Goal: Task Accomplishment & Management: Use online tool/utility

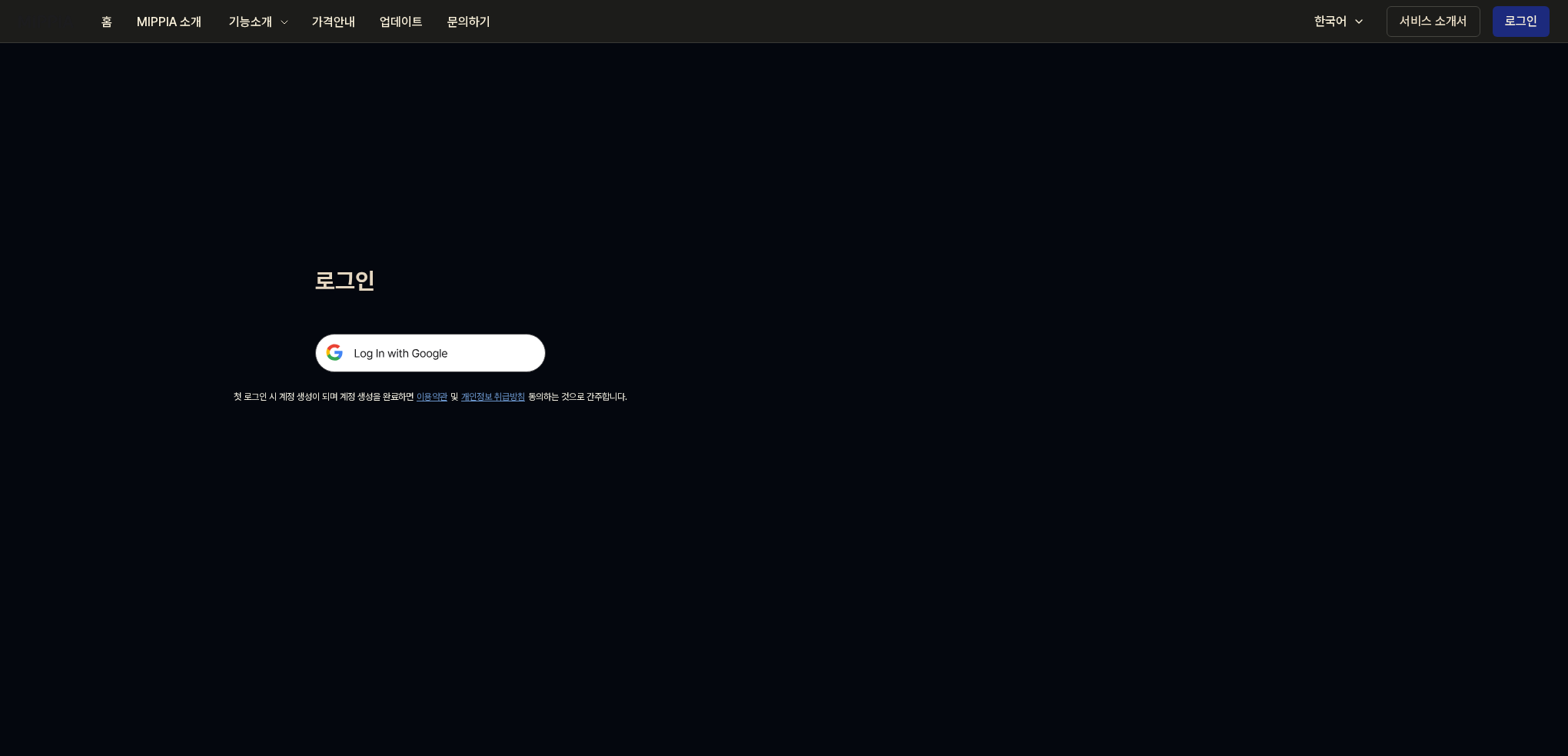
click at [507, 355] on img at bounding box center [430, 353] width 231 height 39
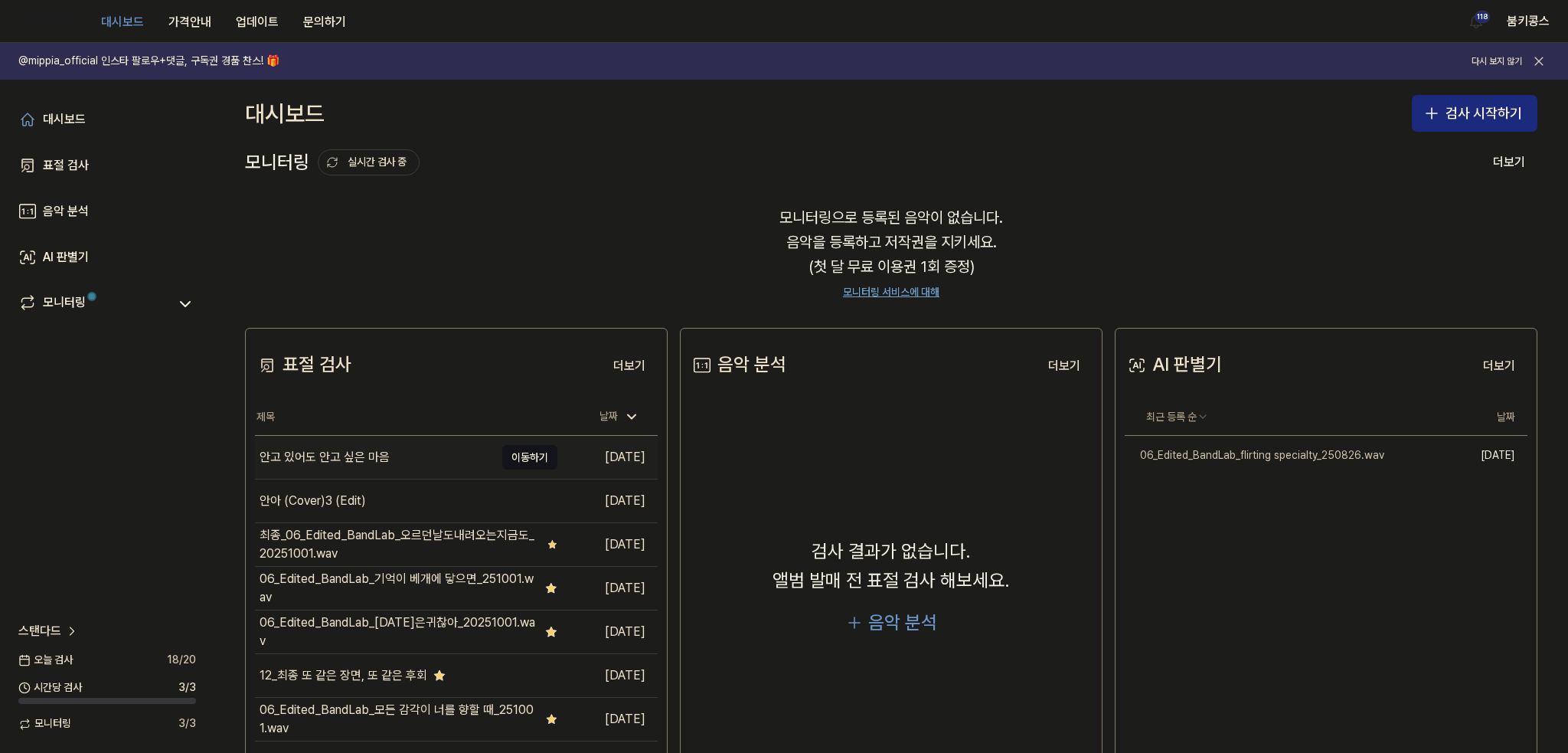
click at [390, 451] on div "안고 있어도 안고 싶은 마음" at bounding box center [375, 457] width 239 height 42
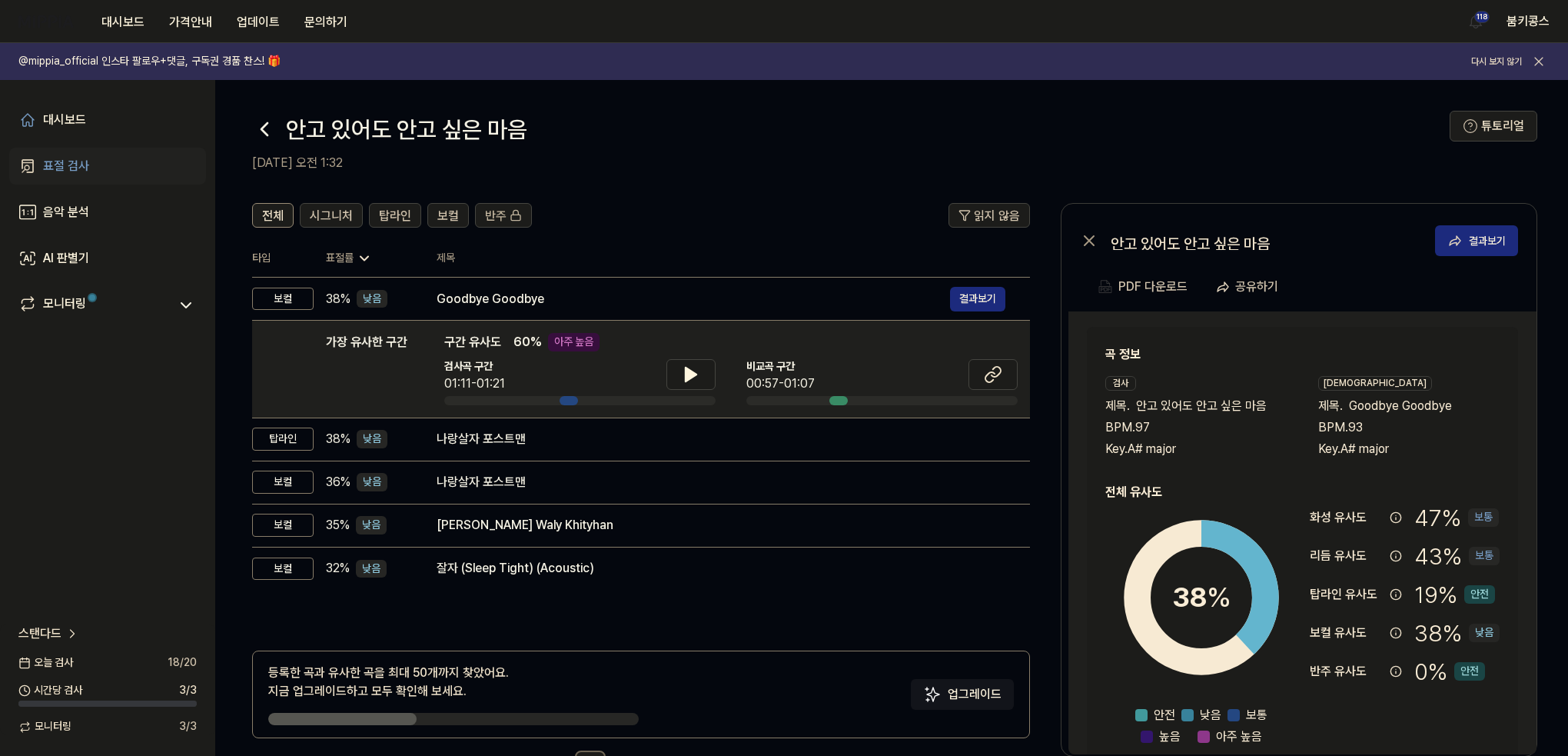
click at [262, 123] on icon at bounding box center [264, 129] width 24 height 24
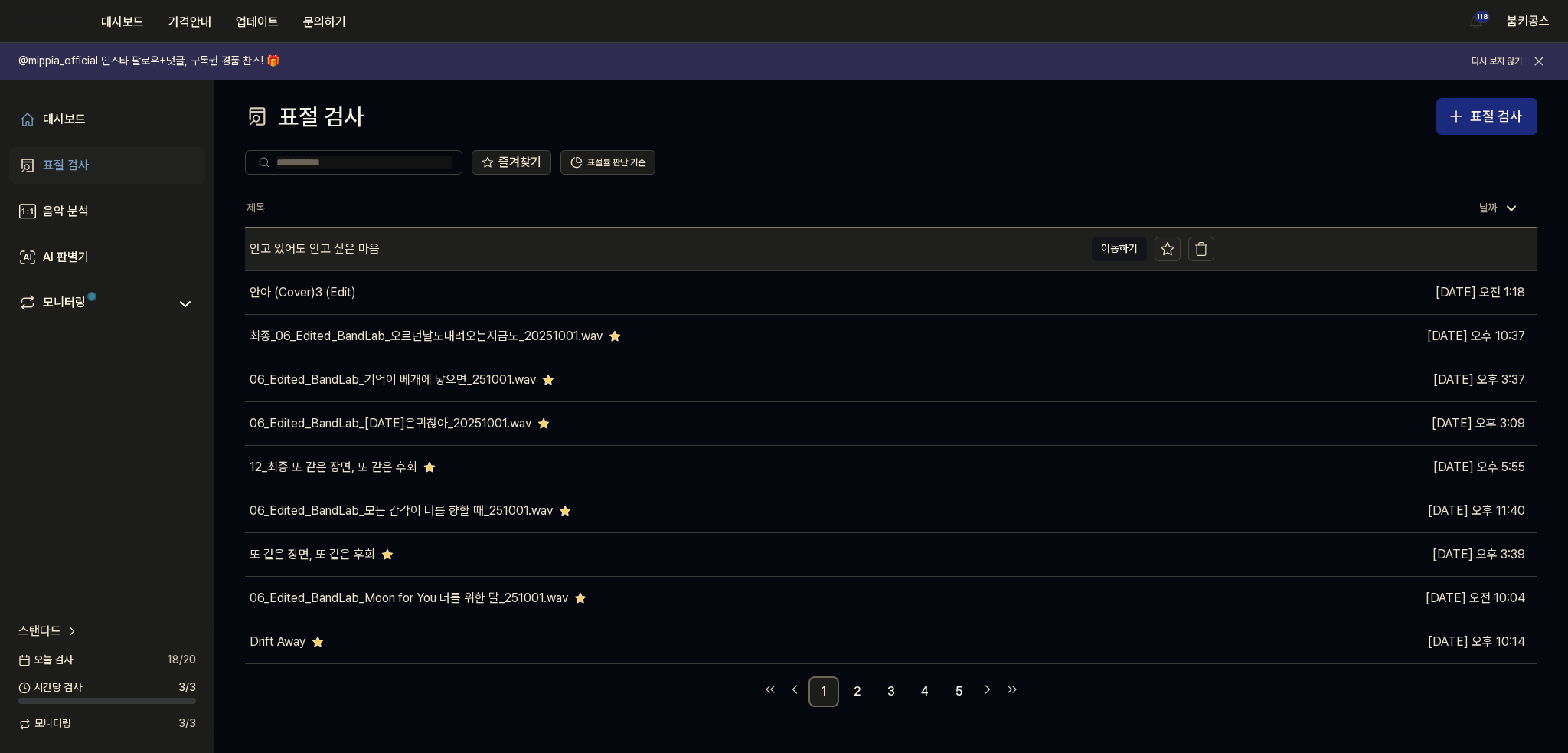
click at [1167, 241] on icon at bounding box center [1168, 249] width 15 height 15
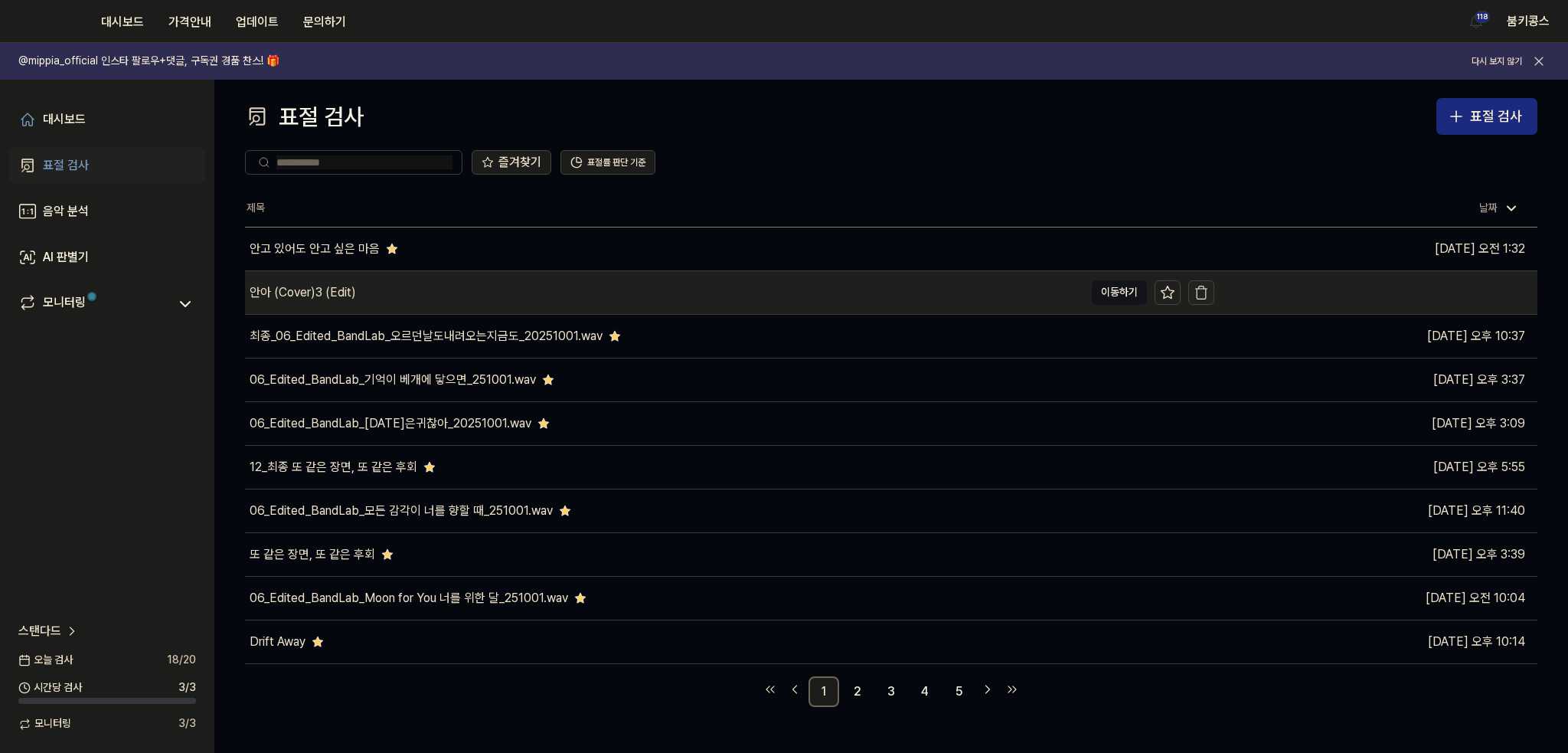
click at [1205, 292] on icon "button" at bounding box center [1201, 293] width 15 height 15
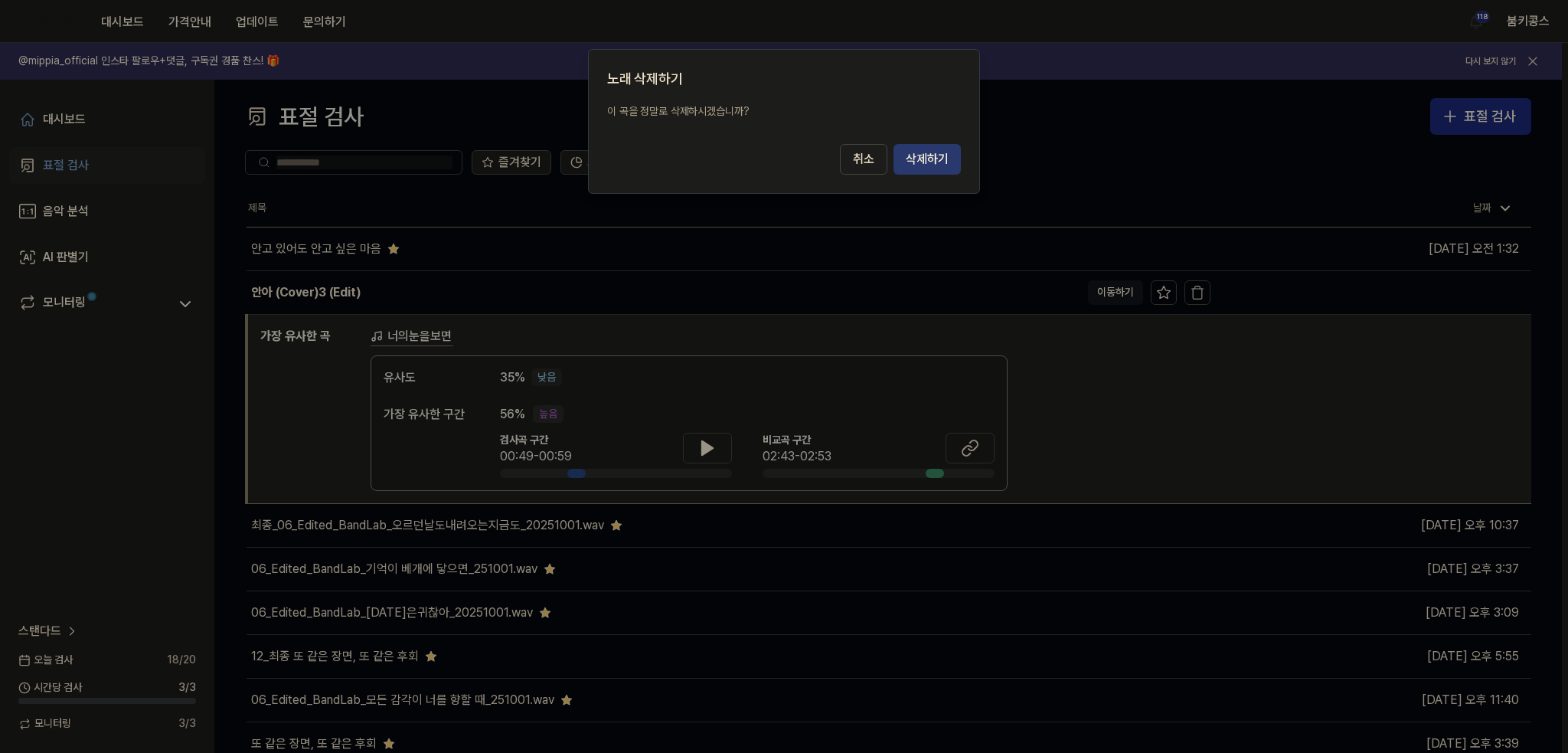
click at [949, 156] on button "삭제하기" at bounding box center [928, 159] width 68 height 31
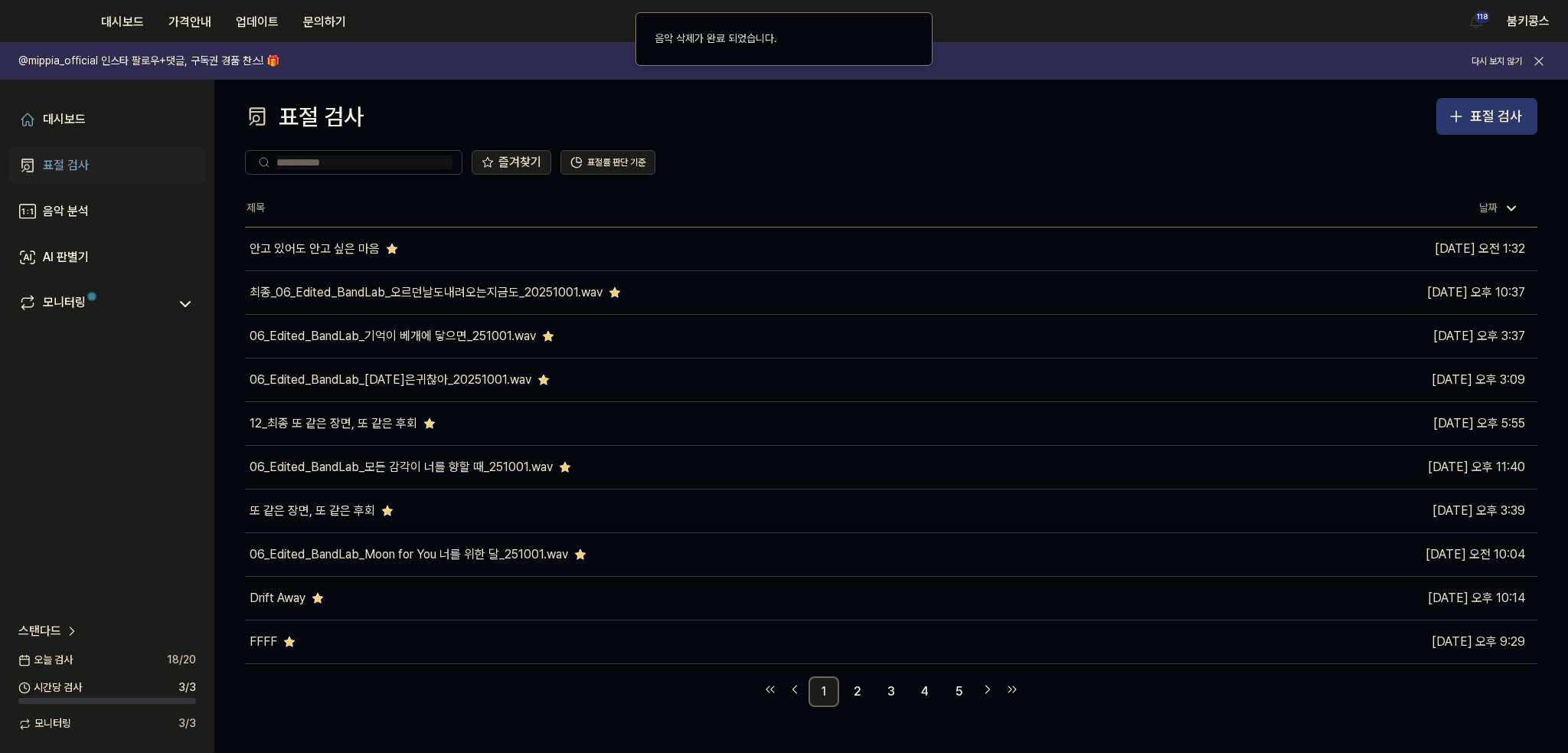
click at [1499, 113] on div "표절 검사" at bounding box center [1497, 116] width 52 height 22
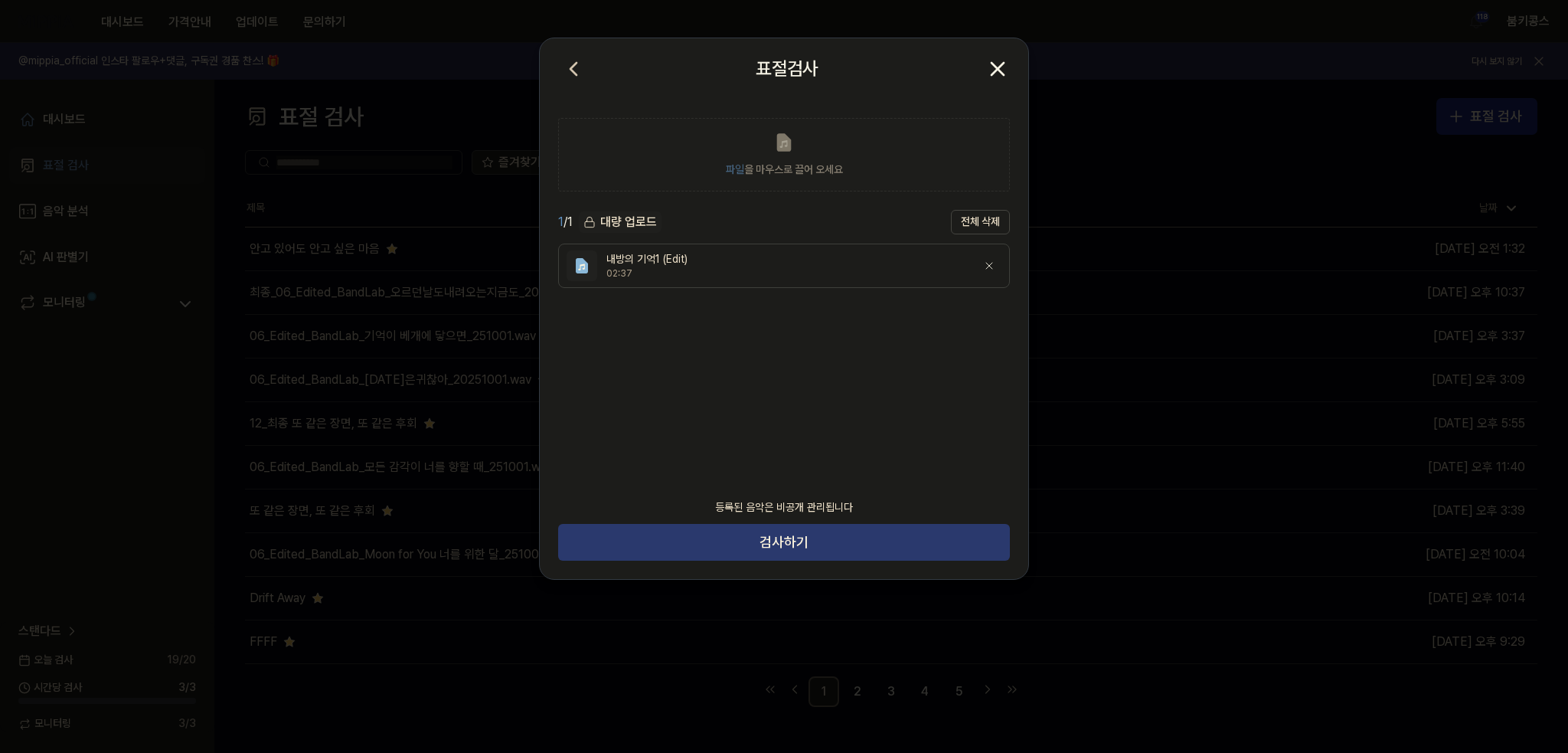
click at [731, 540] on button "검사하기" at bounding box center [784, 542] width 452 height 37
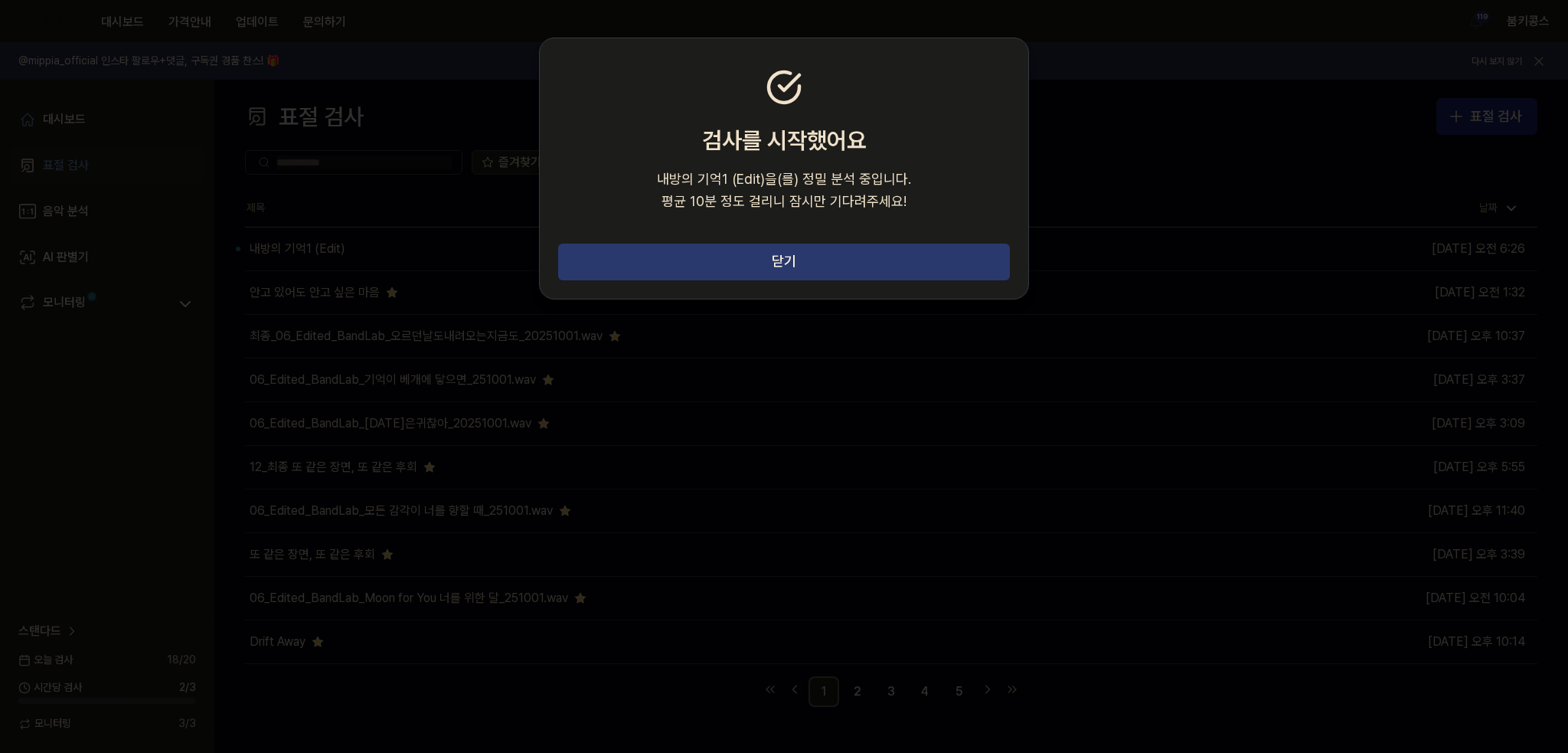
click at [735, 269] on button "닫기" at bounding box center [784, 262] width 452 height 37
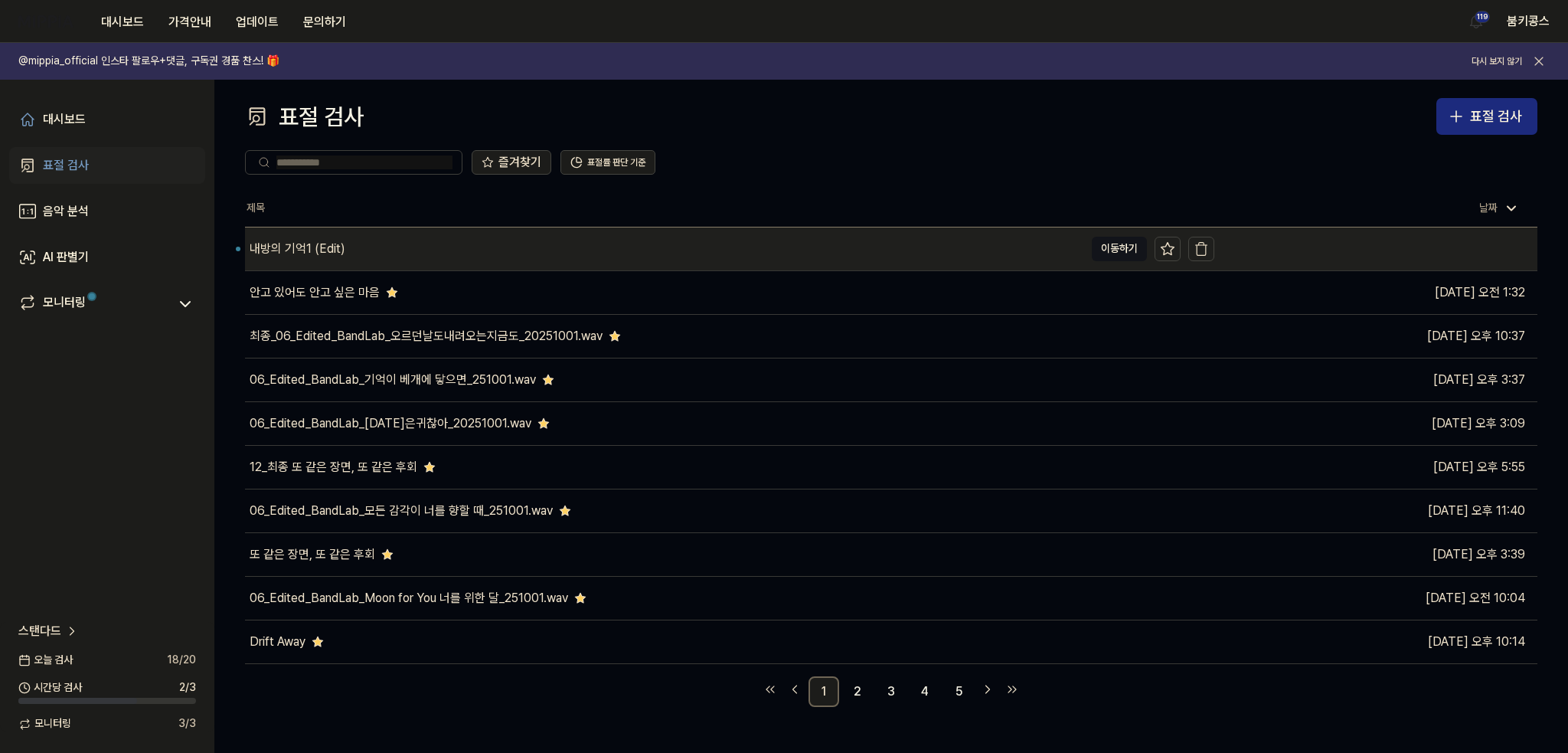
click at [478, 249] on div "내방의 기억1 (Edit)" at bounding box center [664, 249] width 839 height 42
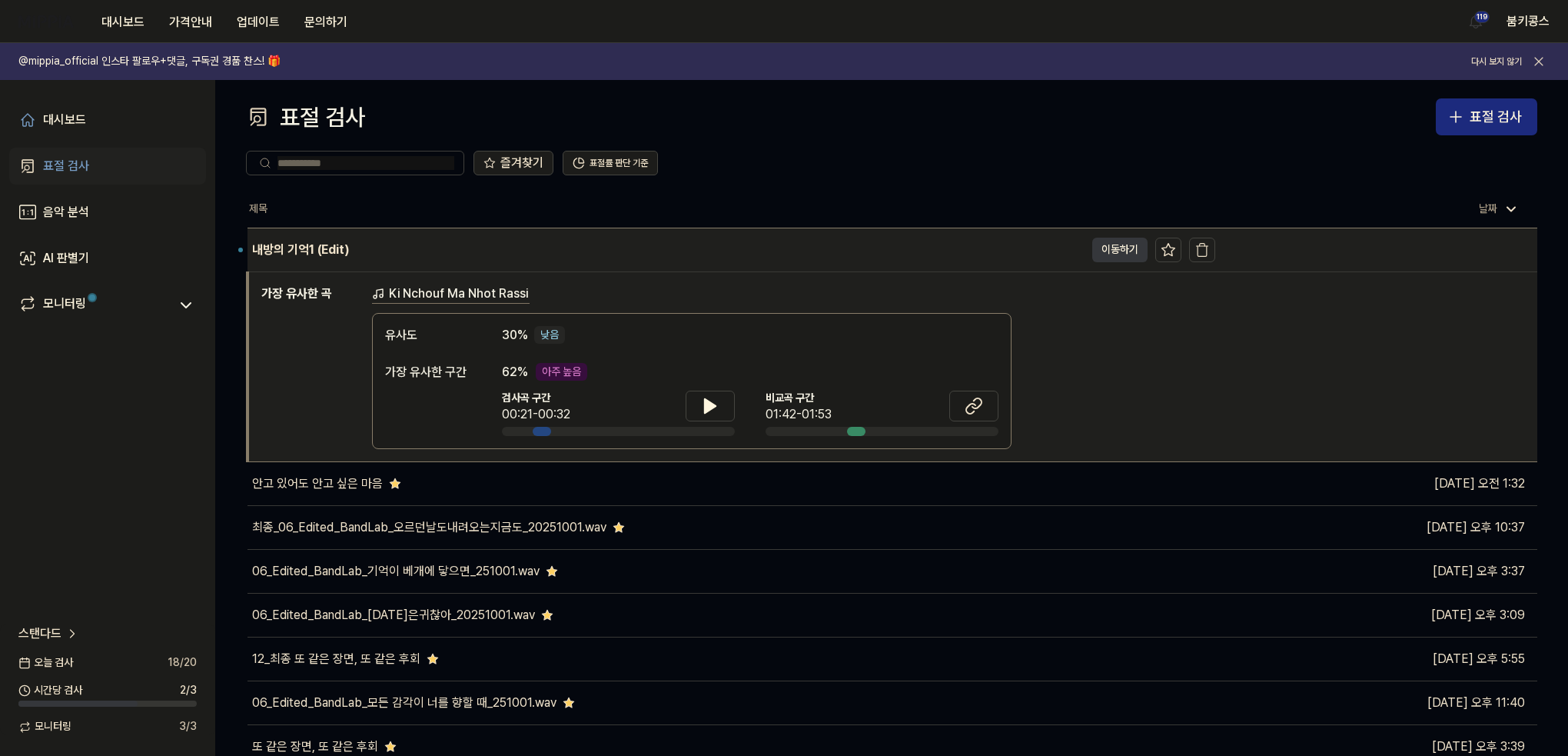
click at [1114, 251] on button "이동하기" at bounding box center [1119, 249] width 55 height 24
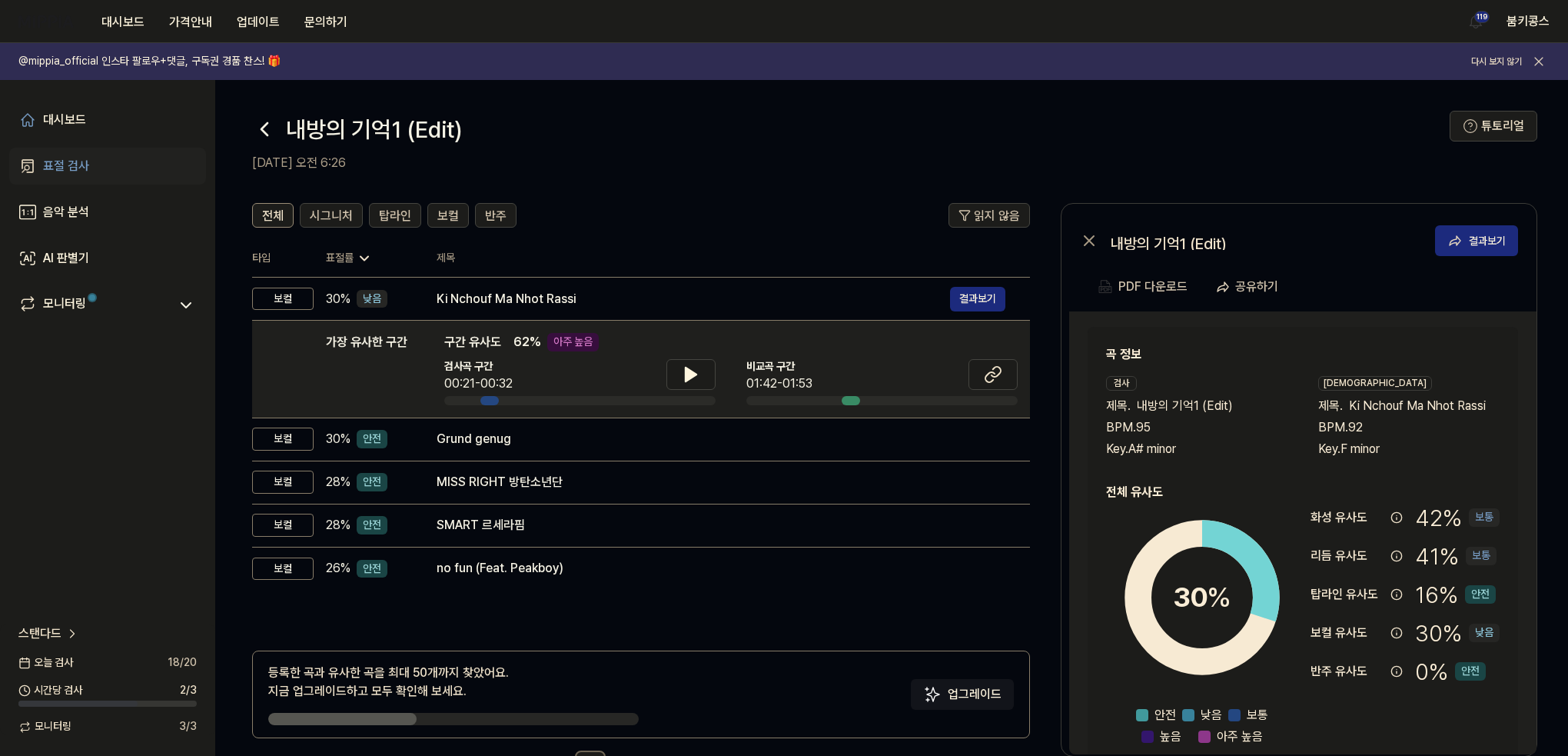
click at [258, 135] on icon at bounding box center [264, 129] width 24 height 24
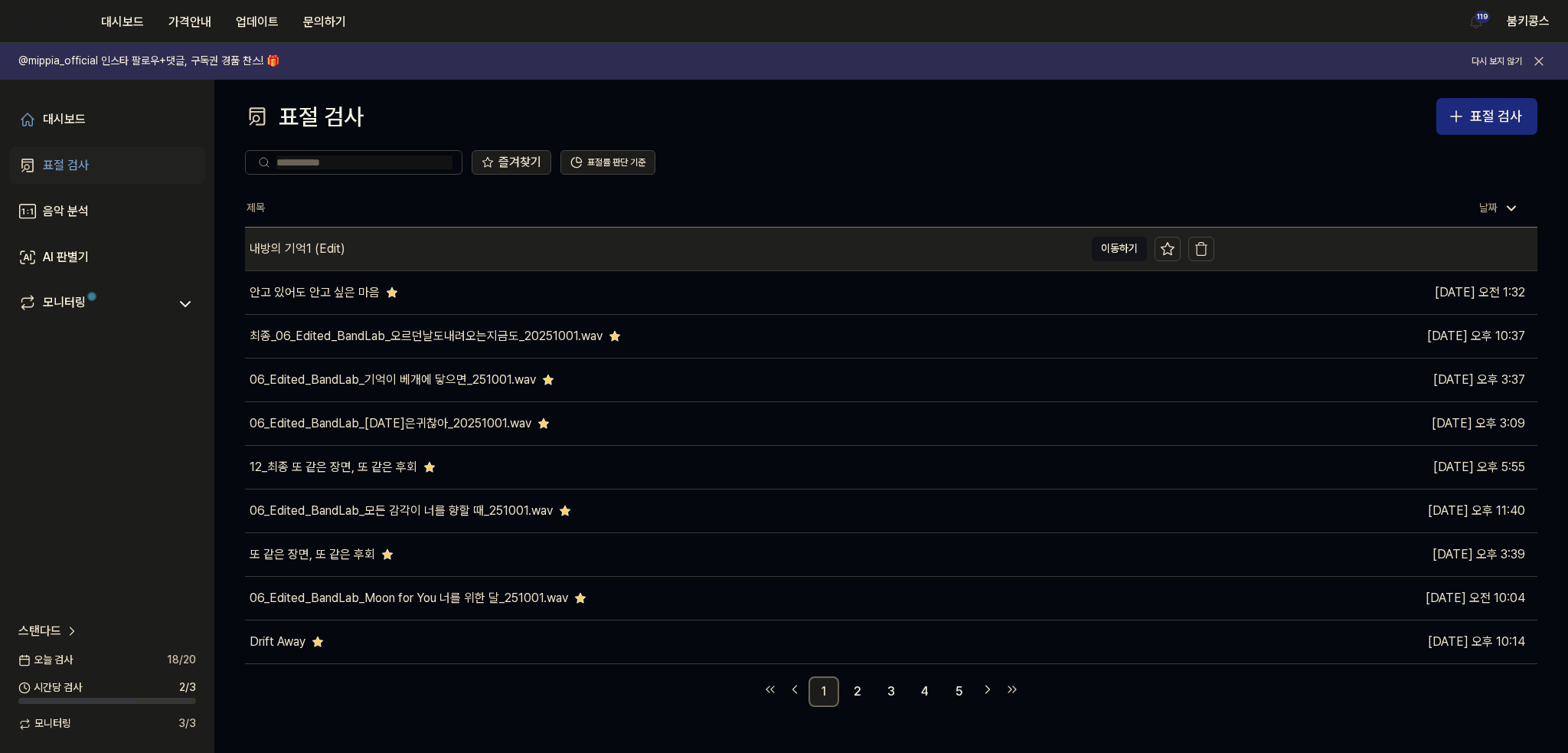
click at [316, 241] on div "내방의 기억1 (Edit)" at bounding box center [297, 248] width 96 height 18
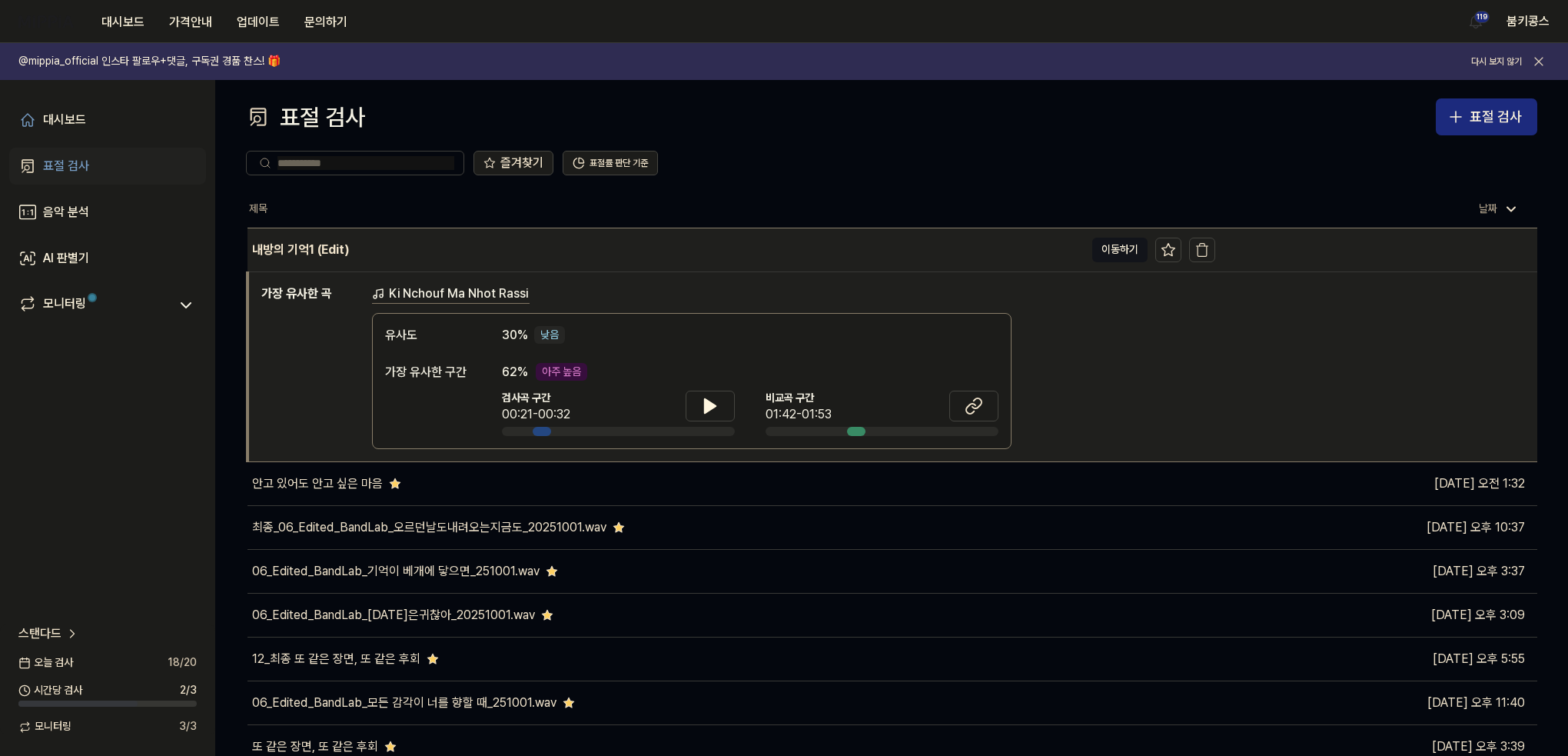
click at [821, 248] on div "내방의 기억1 (Edit)" at bounding box center [666, 250] width 837 height 43
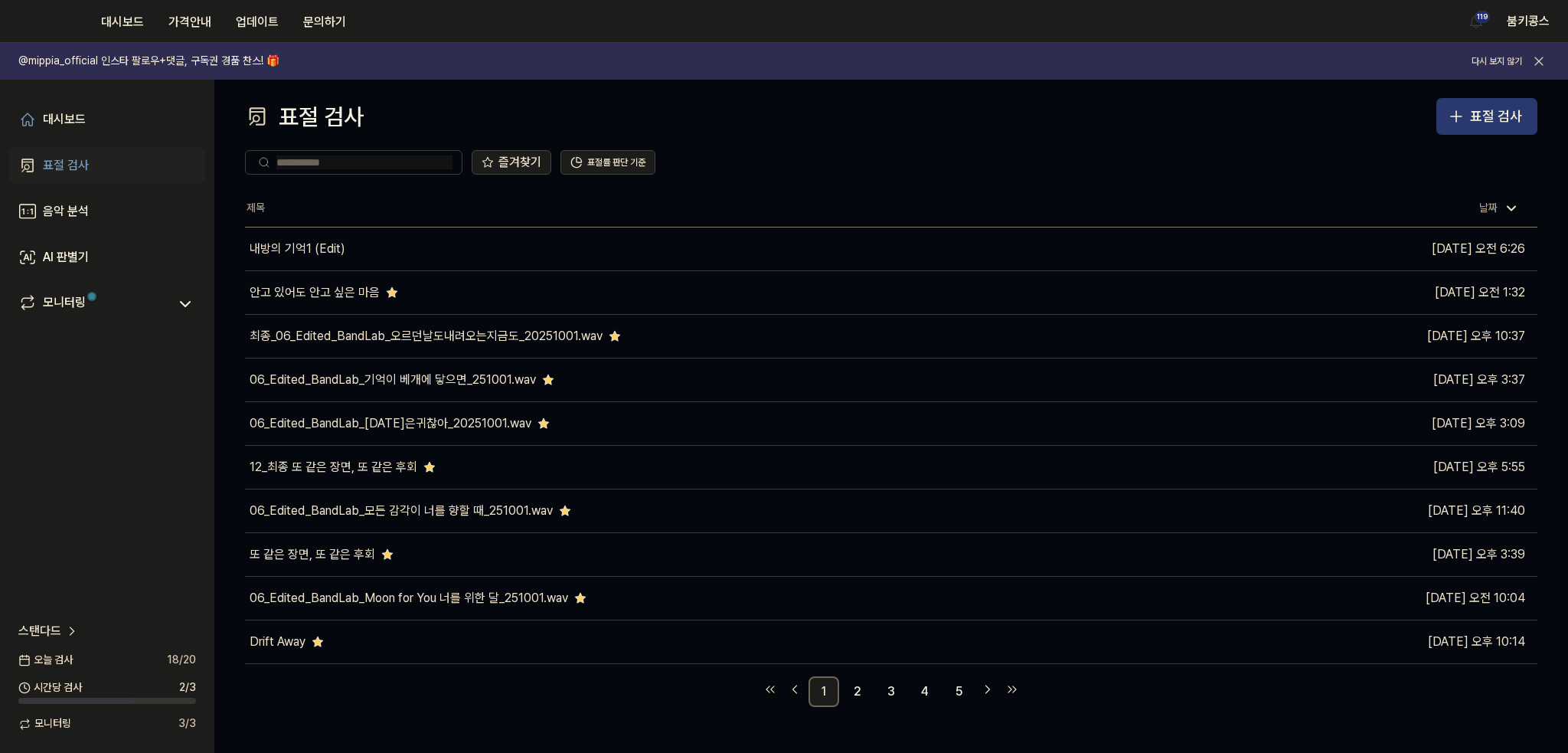
click at [1497, 125] on div "표절 검사" at bounding box center [1497, 116] width 52 height 22
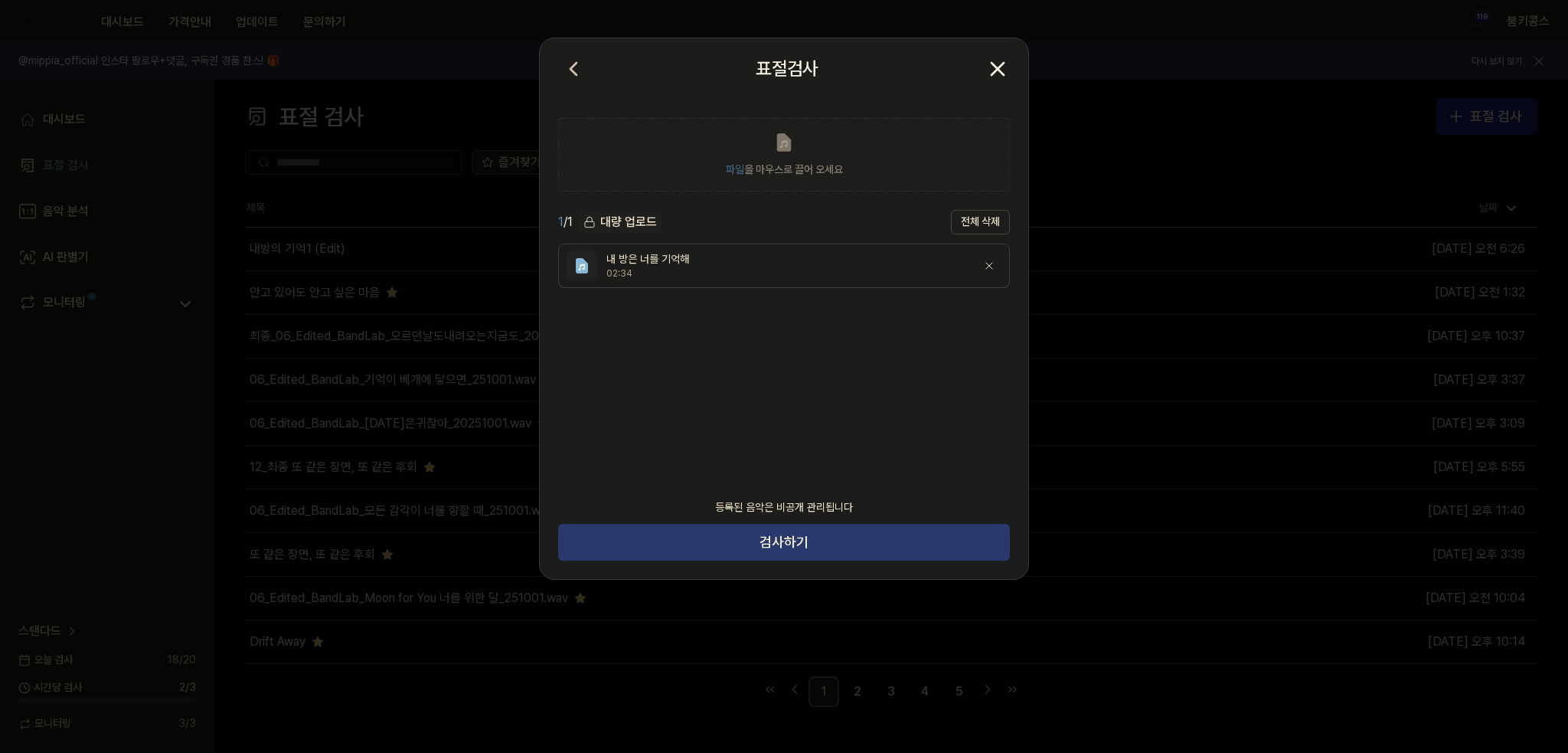
click at [812, 539] on button "검사하기" at bounding box center [784, 542] width 452 height 37
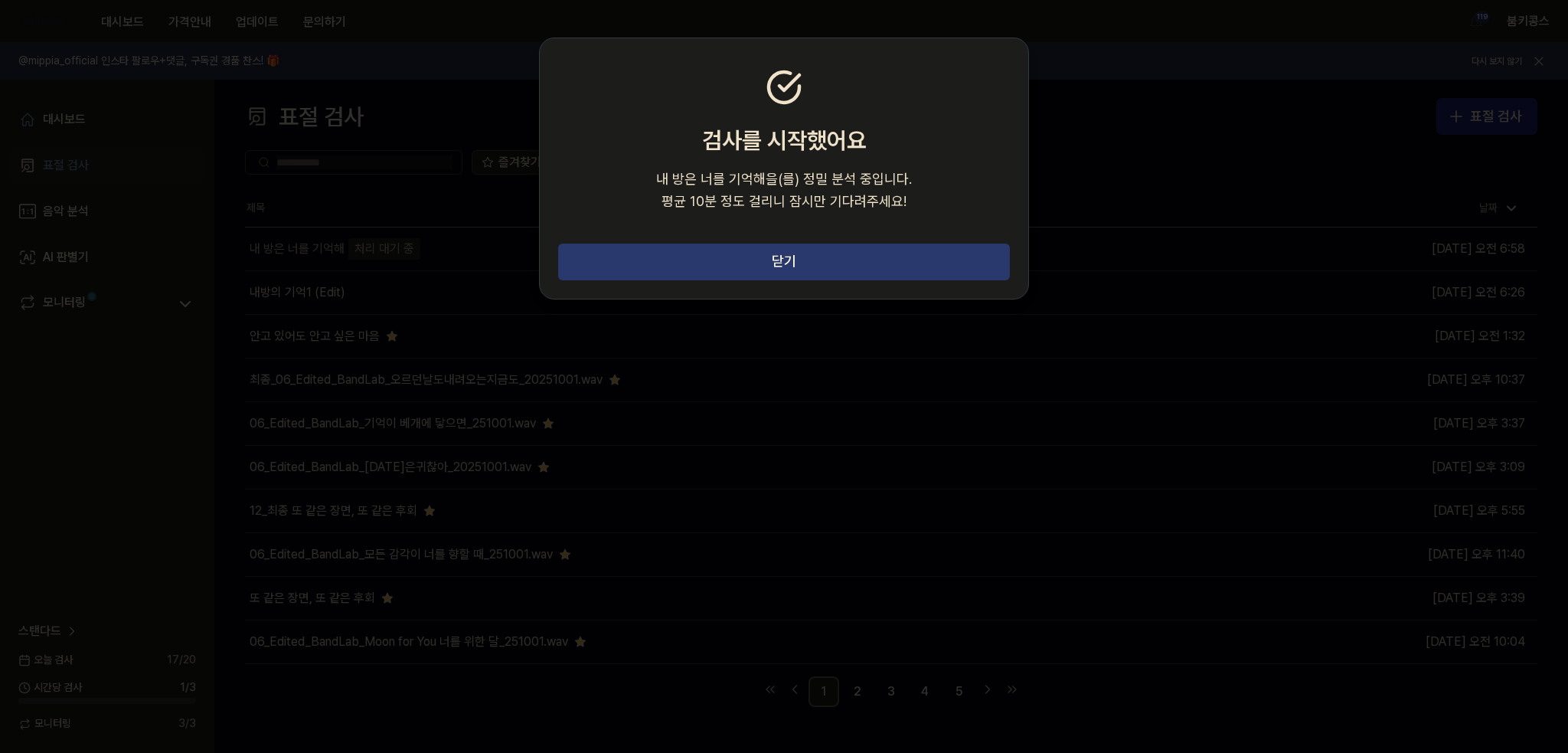
click at [922, 266] on button "닫기" at bounding box center [784, 262] width 452 height 37
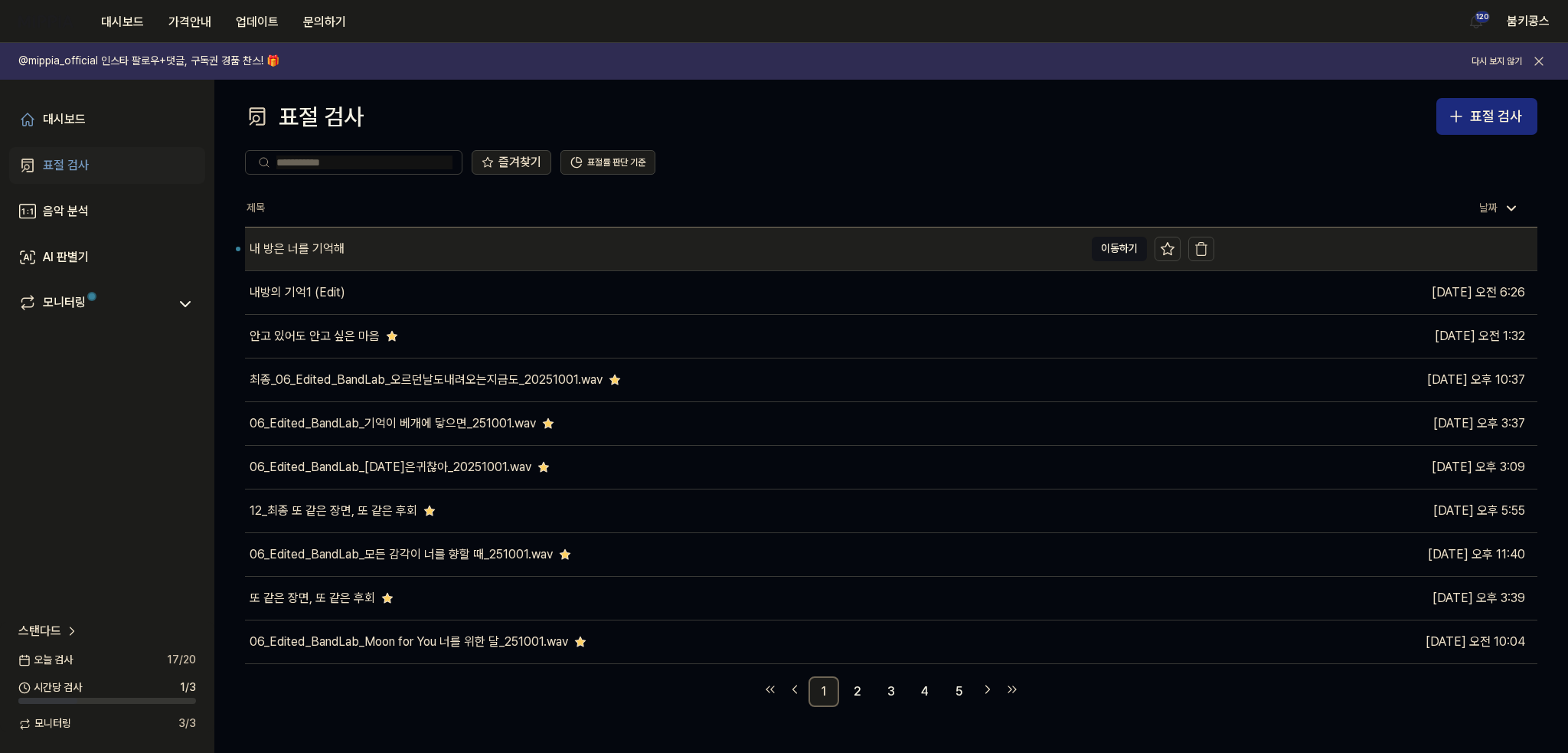
click at [421, 263] on div "내 방은 너를 기억해" at bounding box center [664, 249] width 839 height 42
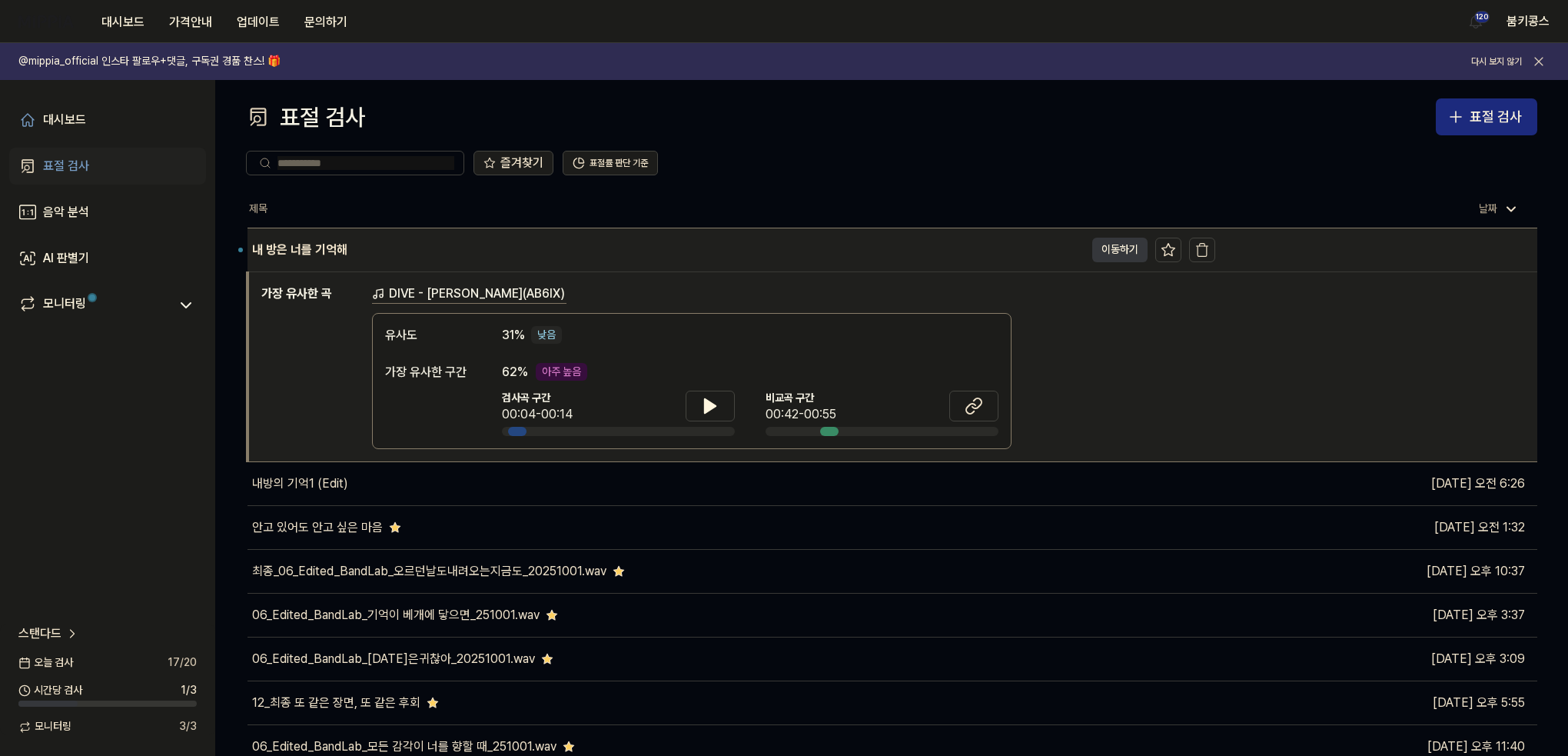
click at [1103, 255] on button "이동하기" at bounding box center [1119, 249] width 55 height 24
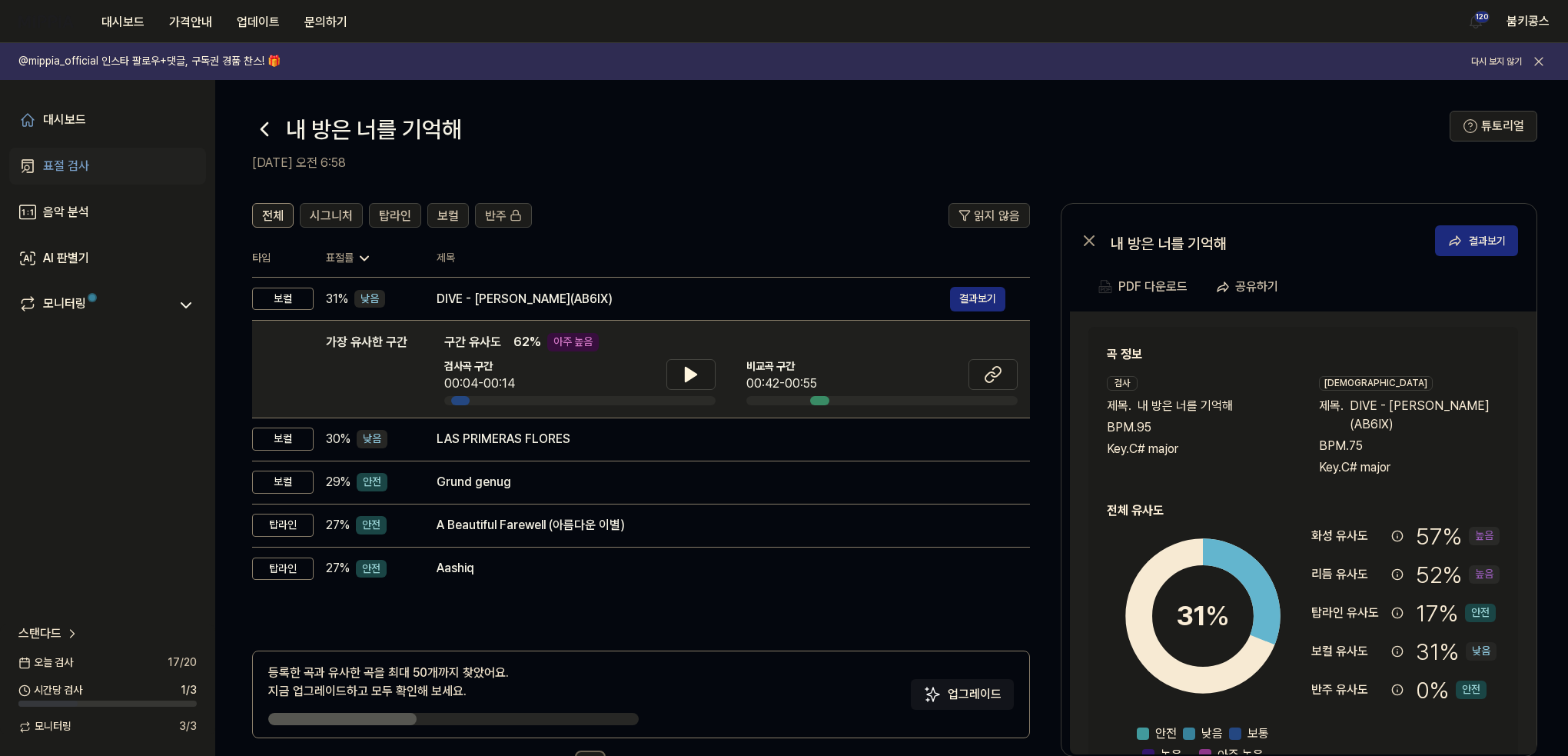
click at [258, 124] on icon at bounding box center [264, 129] width 24 height 24
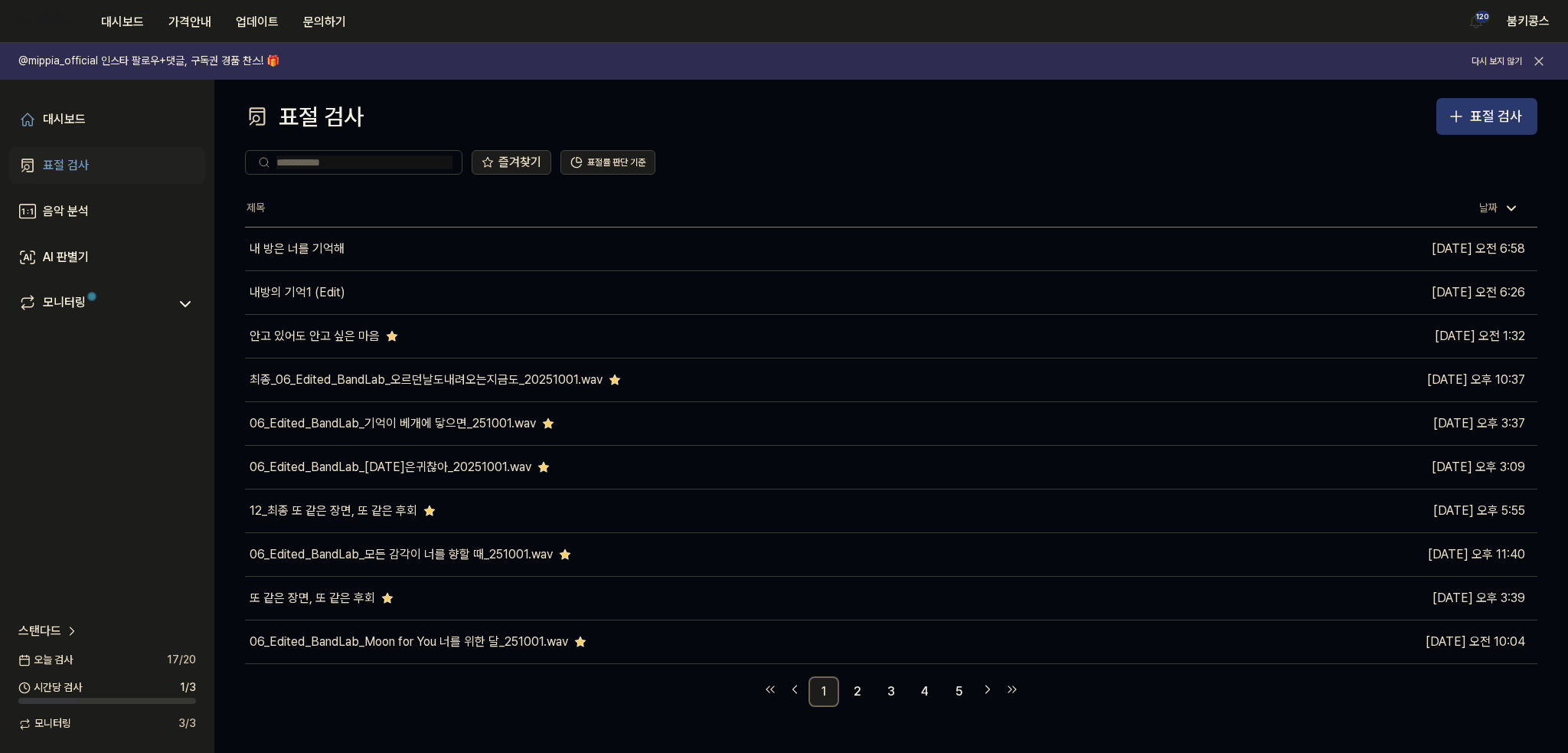
click at [1475, 110] on div "표절 검사" at bounding box center [1497, 116] width 52 height 22
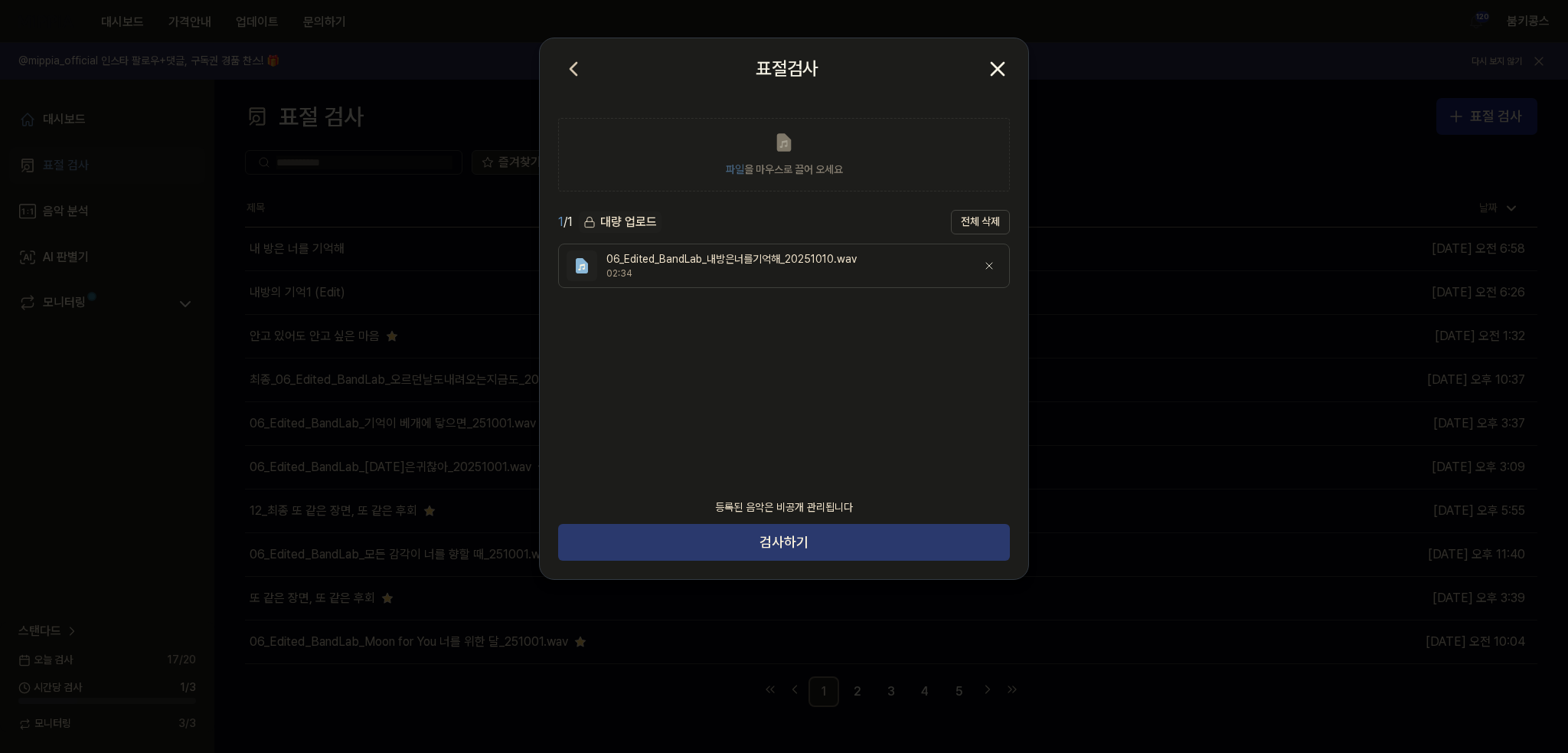
click at [760, 544] on button "검사하기" at bounding box center [784, 542] width 452 height 37
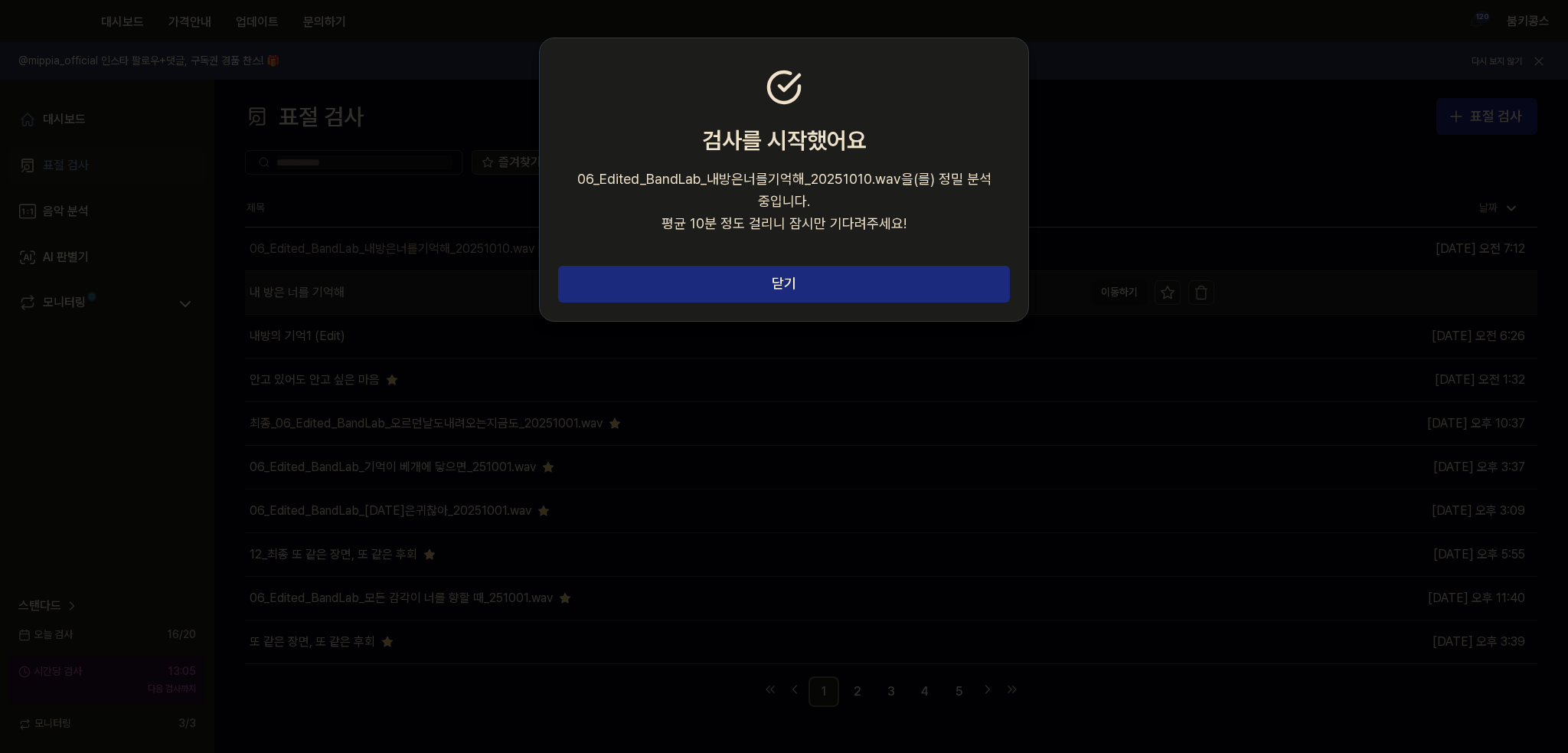
click at [917, 272] on button "닫기" at bounding box center [784, 284] width 452 height 37
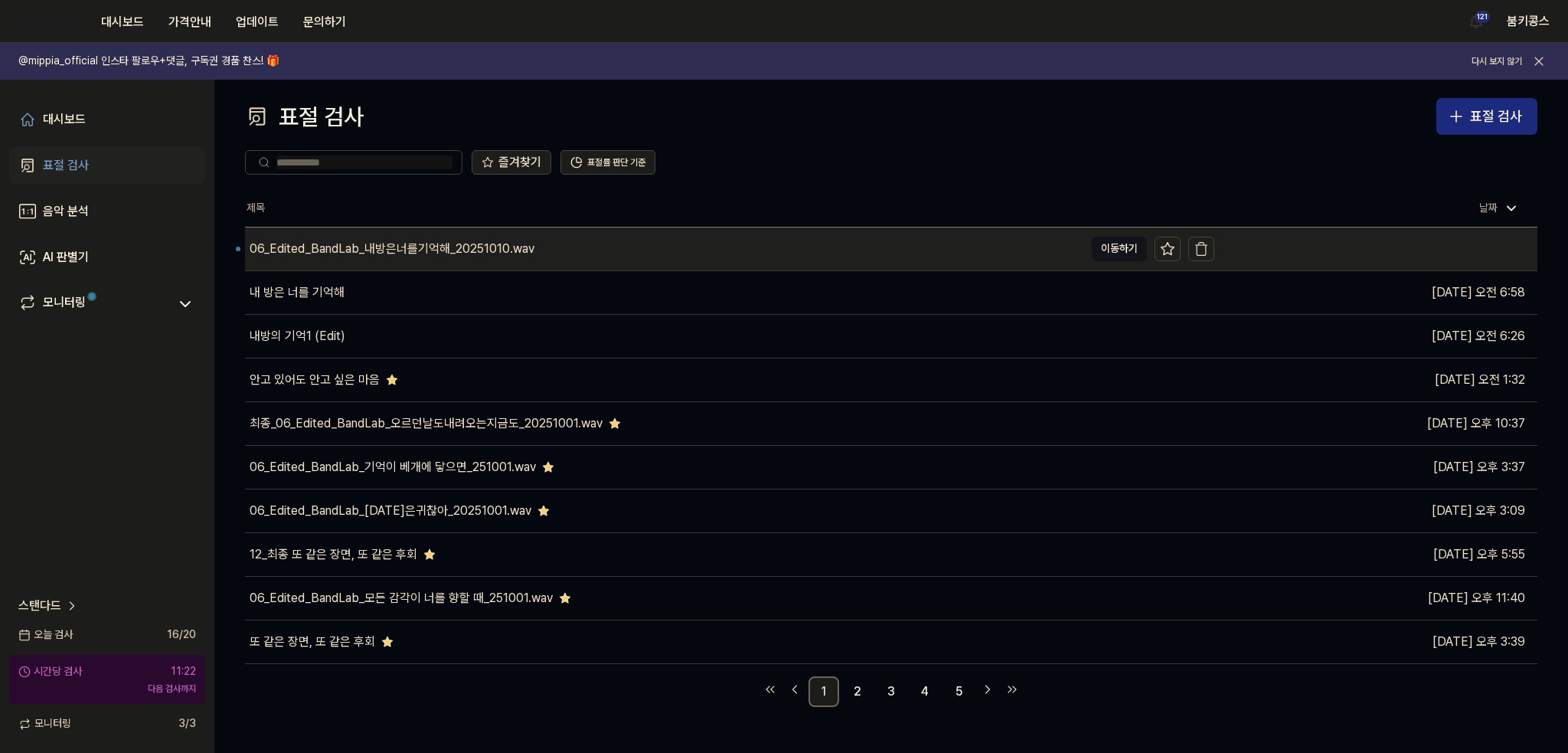
click at [424, 261] on div "06_Edited_BandLab_내방은너를기억해_20251010.wav" at bounding box center [664, 249] width 839 height 42
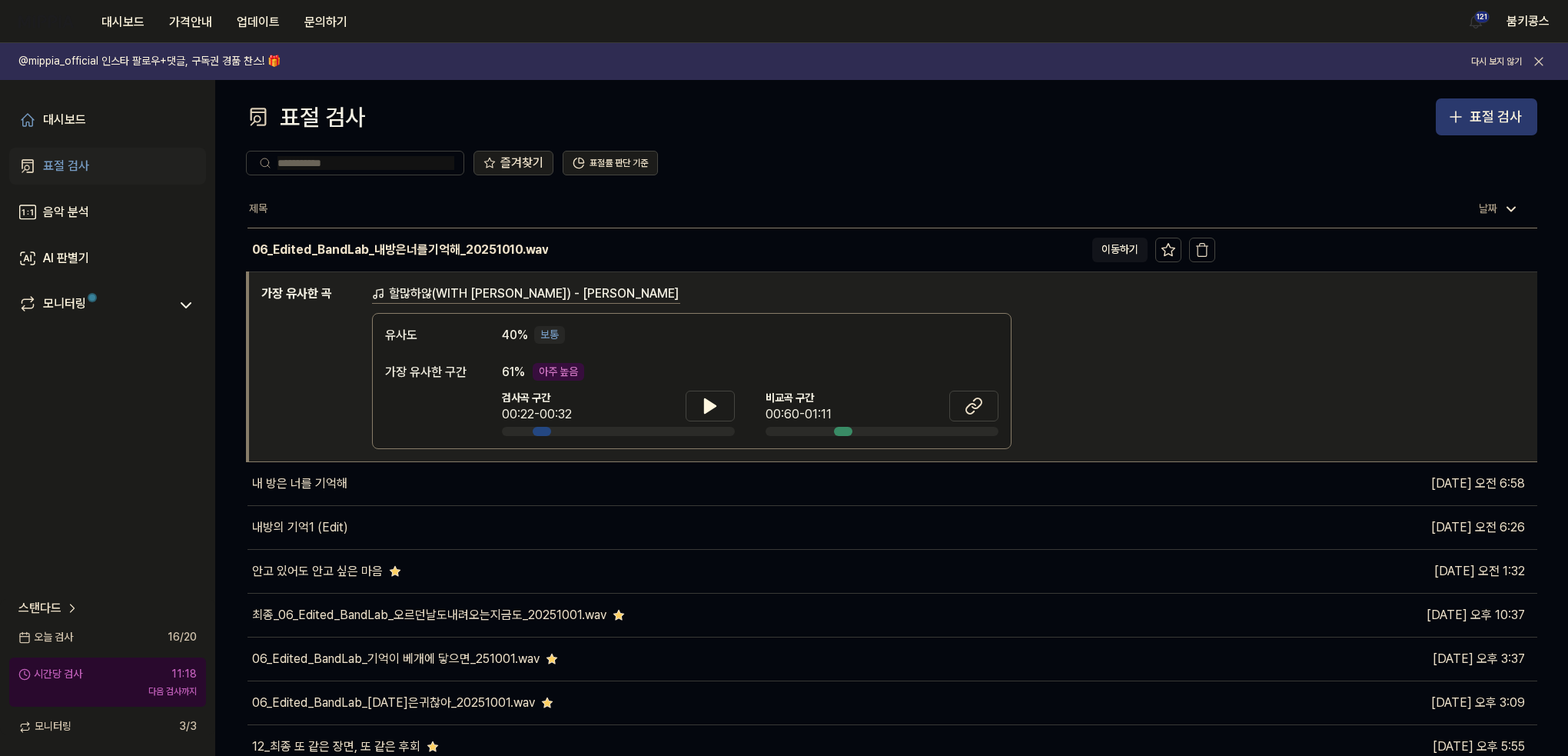
click at [1485, 113] on div "표절 검사" at bounding box center [1495, 116] width 52 height 22
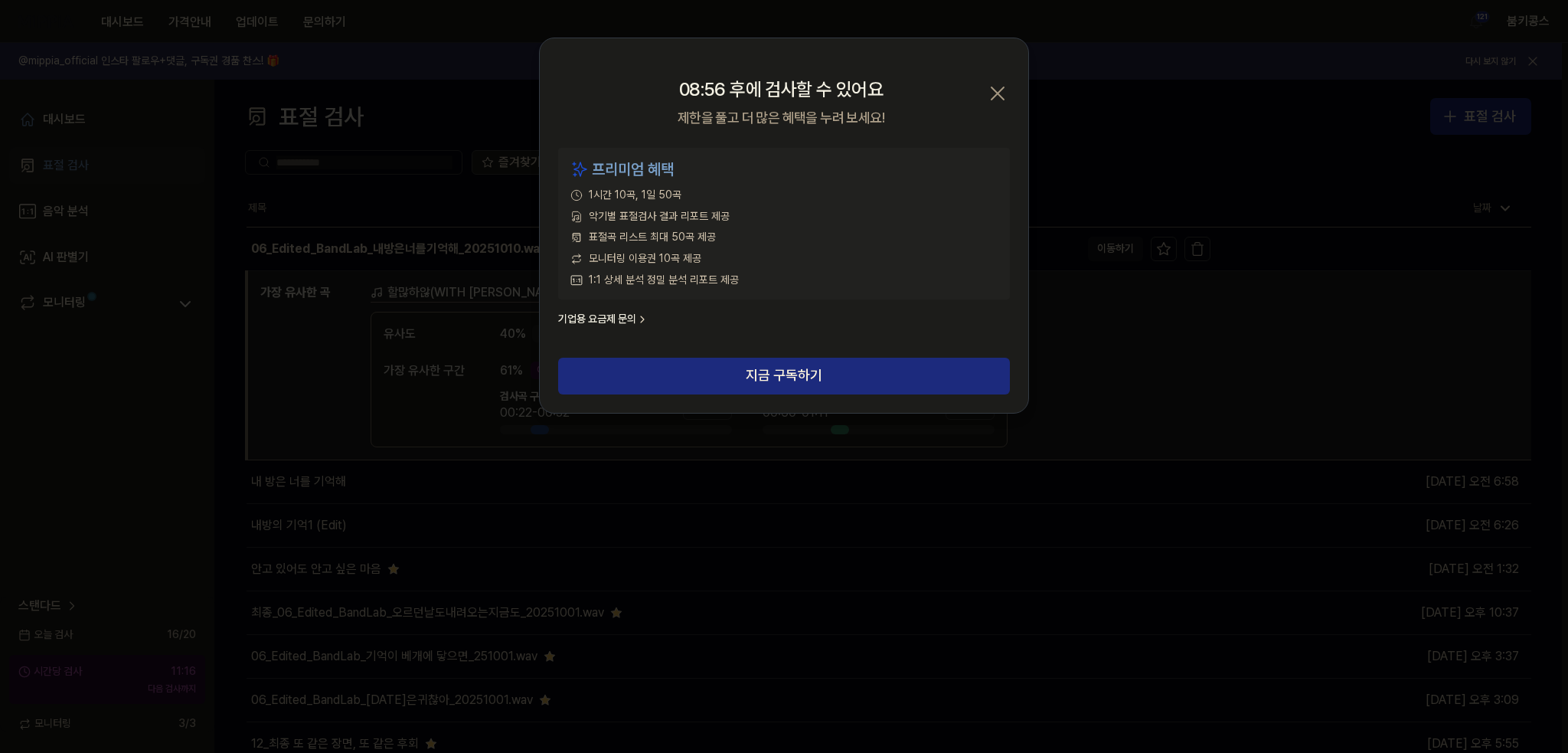
click at [996, 87] on icon "button" at bounding box center [997, 93] width 24 height 24
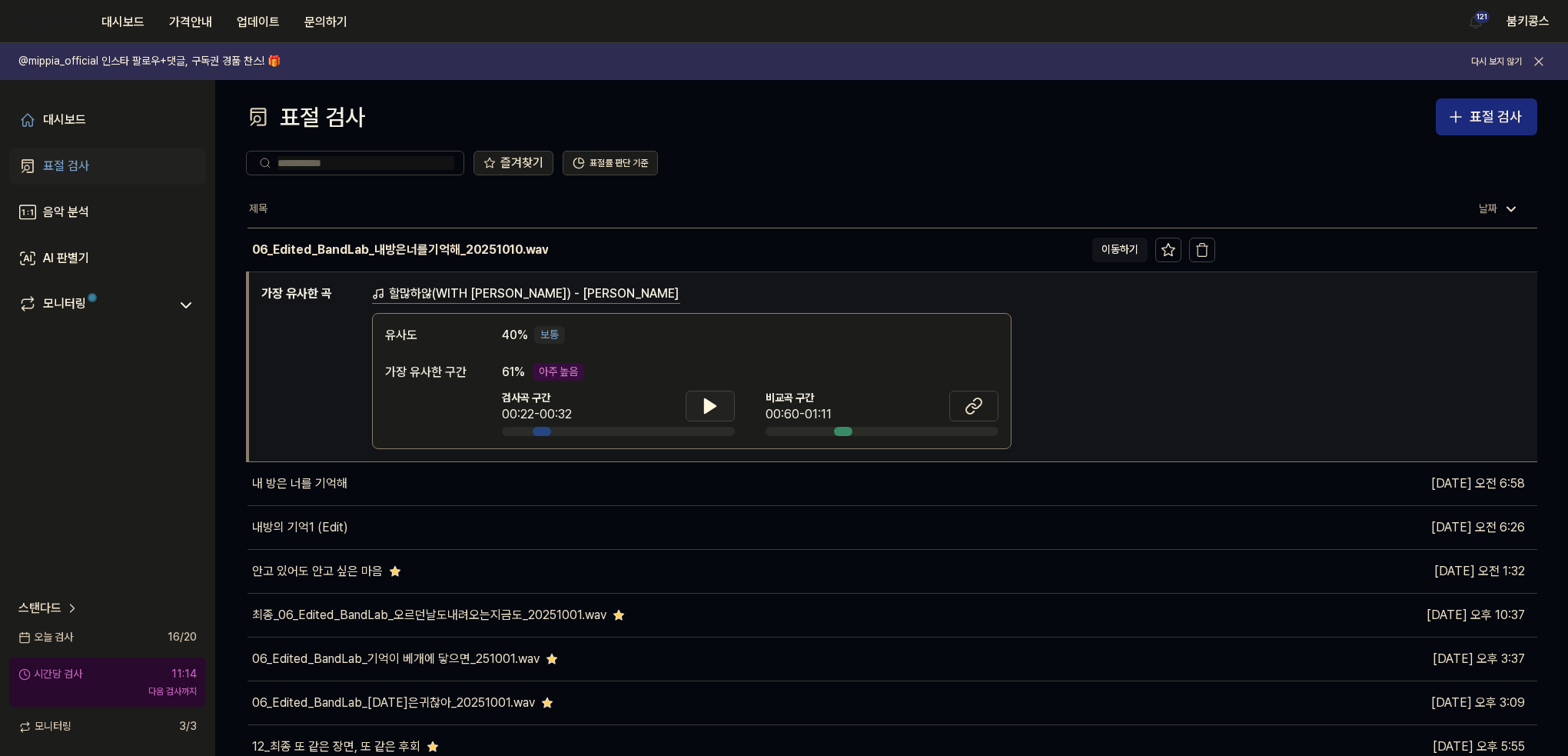
click at [707, 411] on icon at bounding box center [709, 405] width 18 height 18
click at [968, 408] on icon at bounding box center [973, 405] width 18 height 18
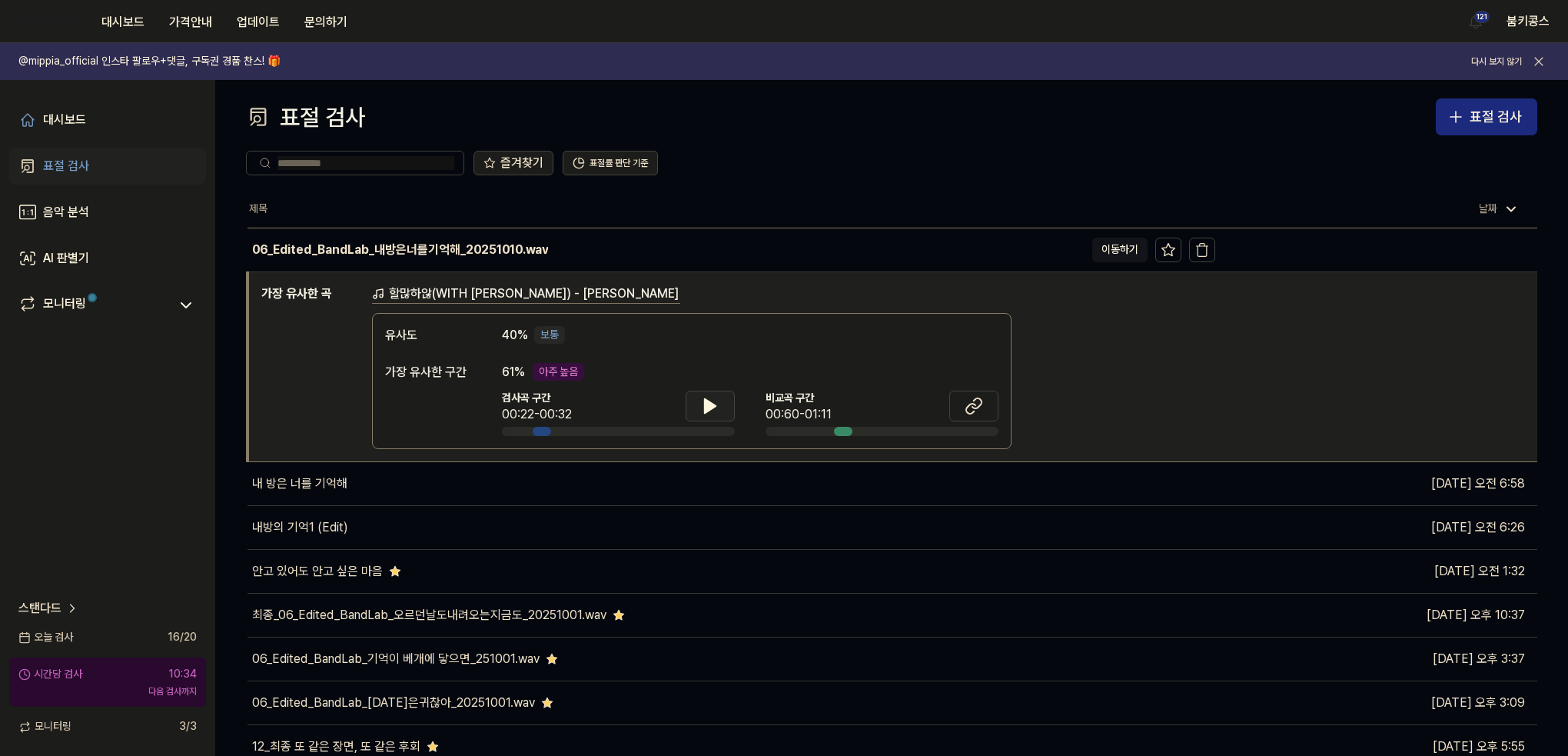
click at [726, 405] on button at bounding box center [709, 406] width 49 height 31
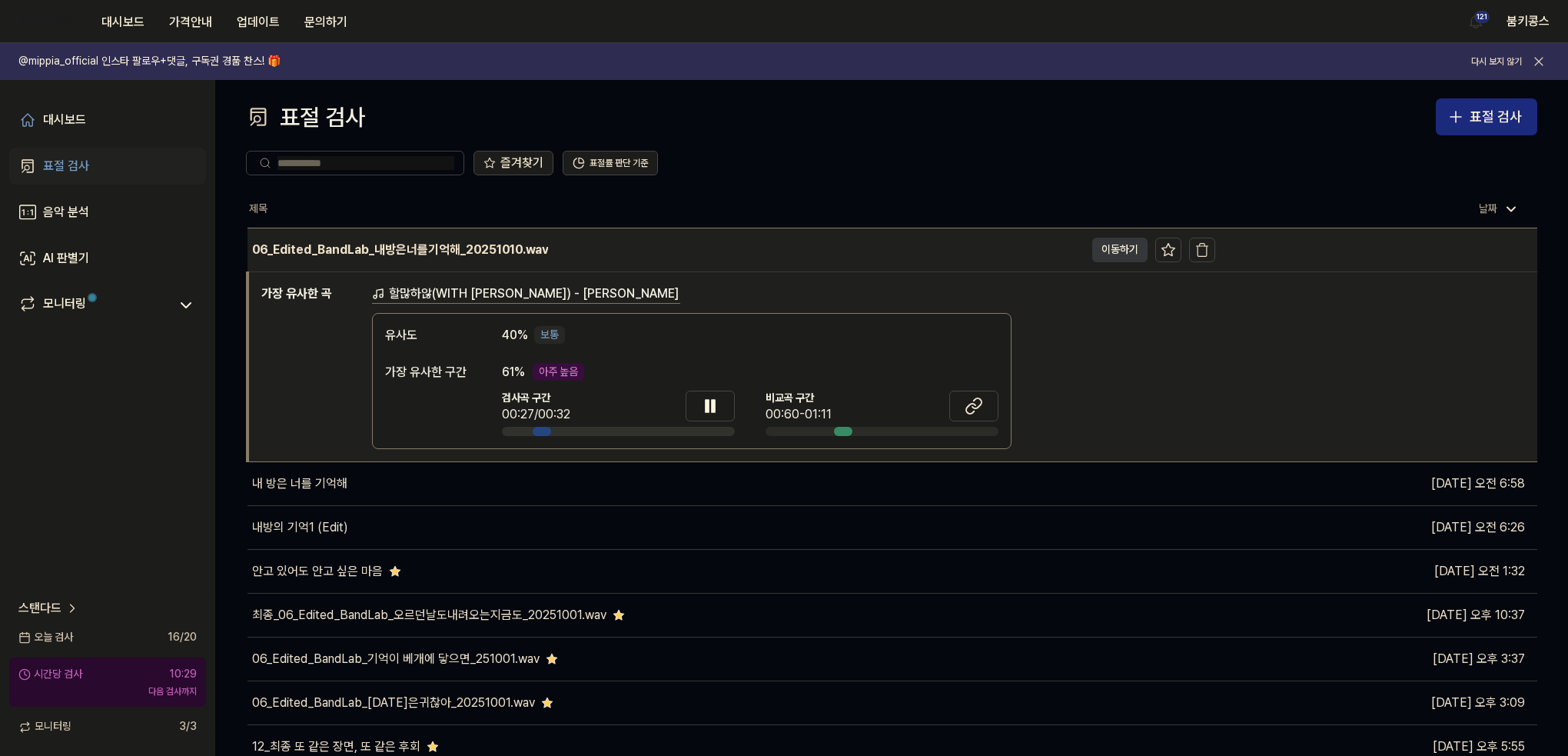
click at [1107, 247] on button "이동하기" at bounding box center [1119, 249] width 55 height 24
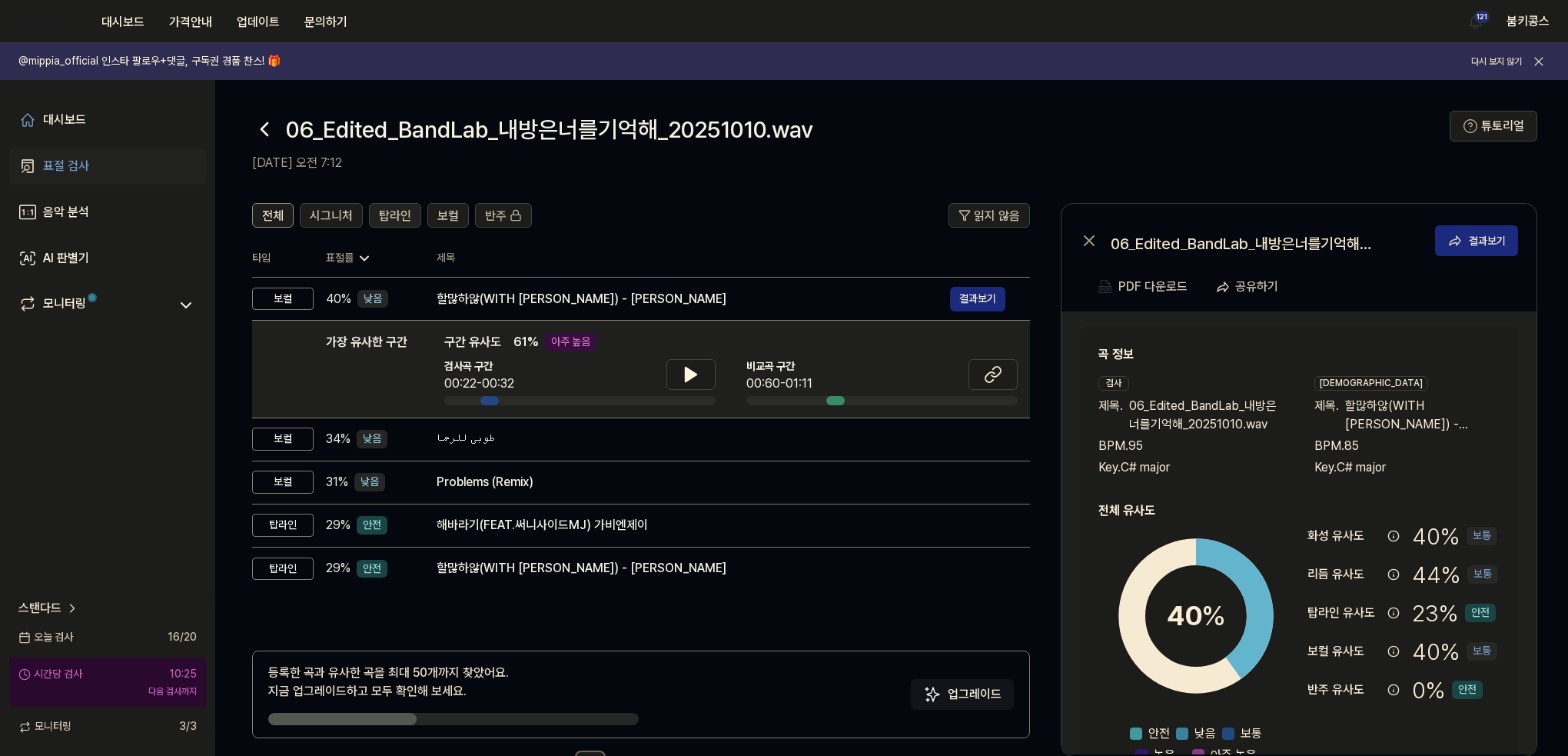
click at [401, 214] on span "탑라인" at bounding box center [394, 215] width 32 height 18
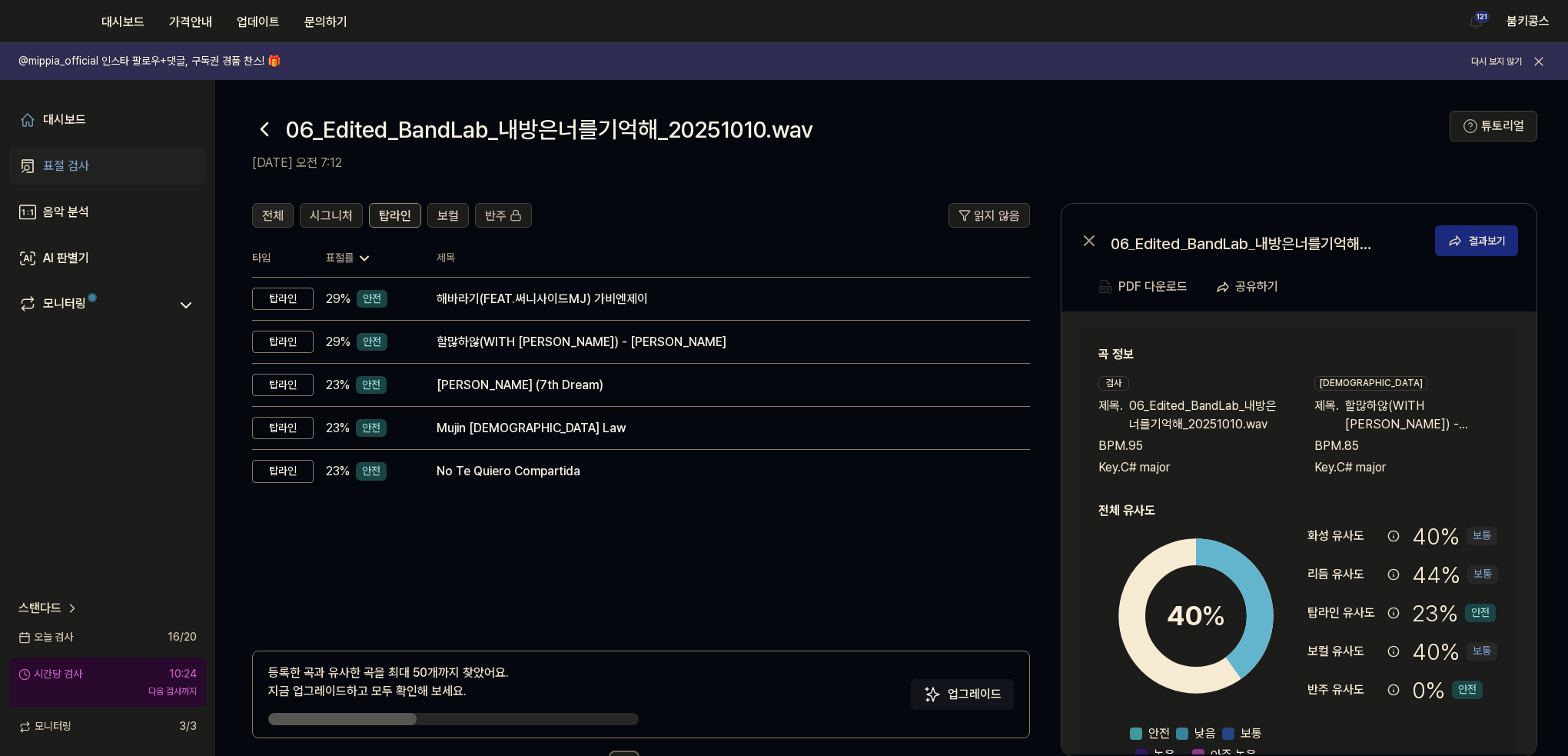
click at [281, 216] on span "전체" at bounding box center [272, 215] width 21 height 18
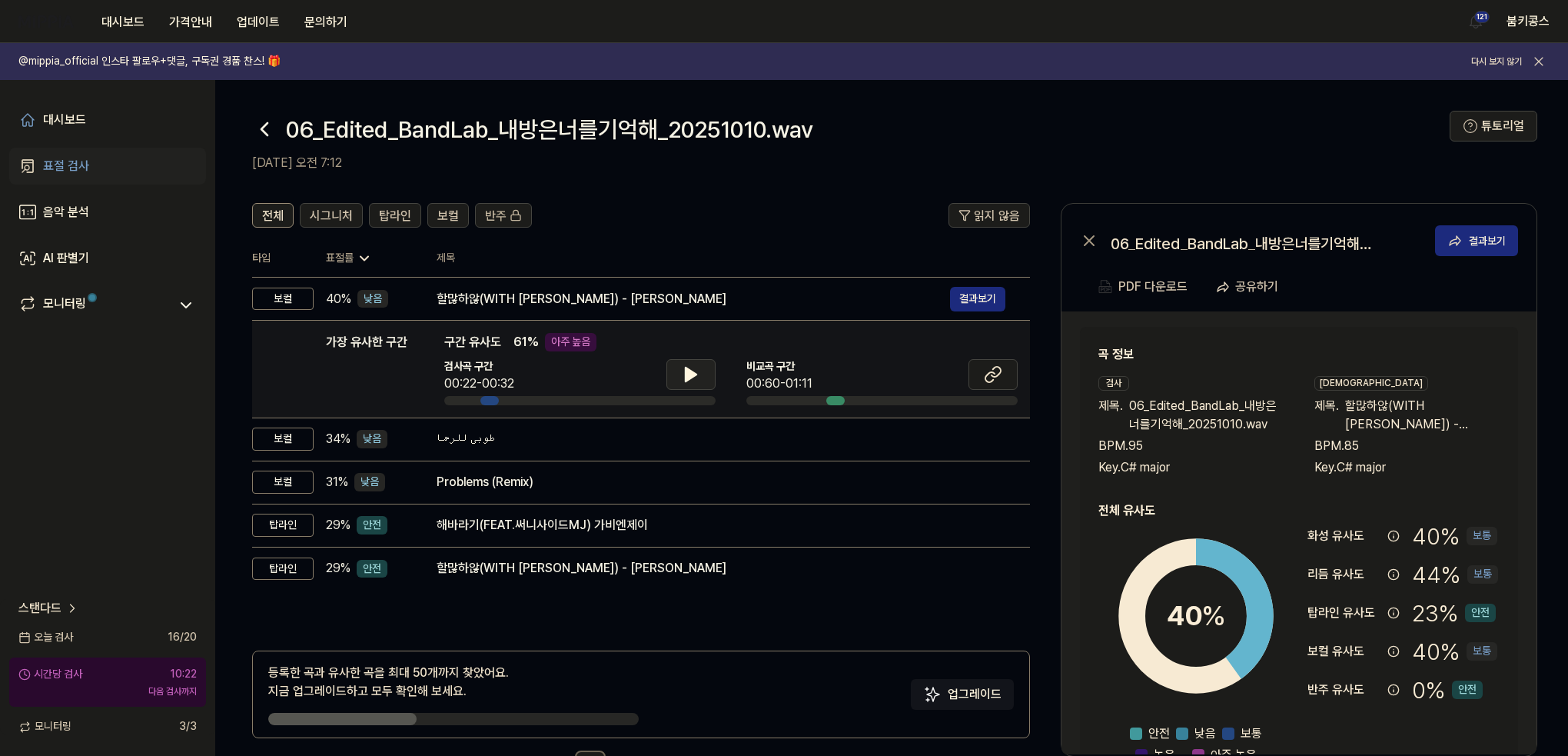
click at [681, 371] on icon at bounding box center [690, 374] width 18 height 18
click at [693, 377] on icon at bounding box center [694, 374] width 3 height 13
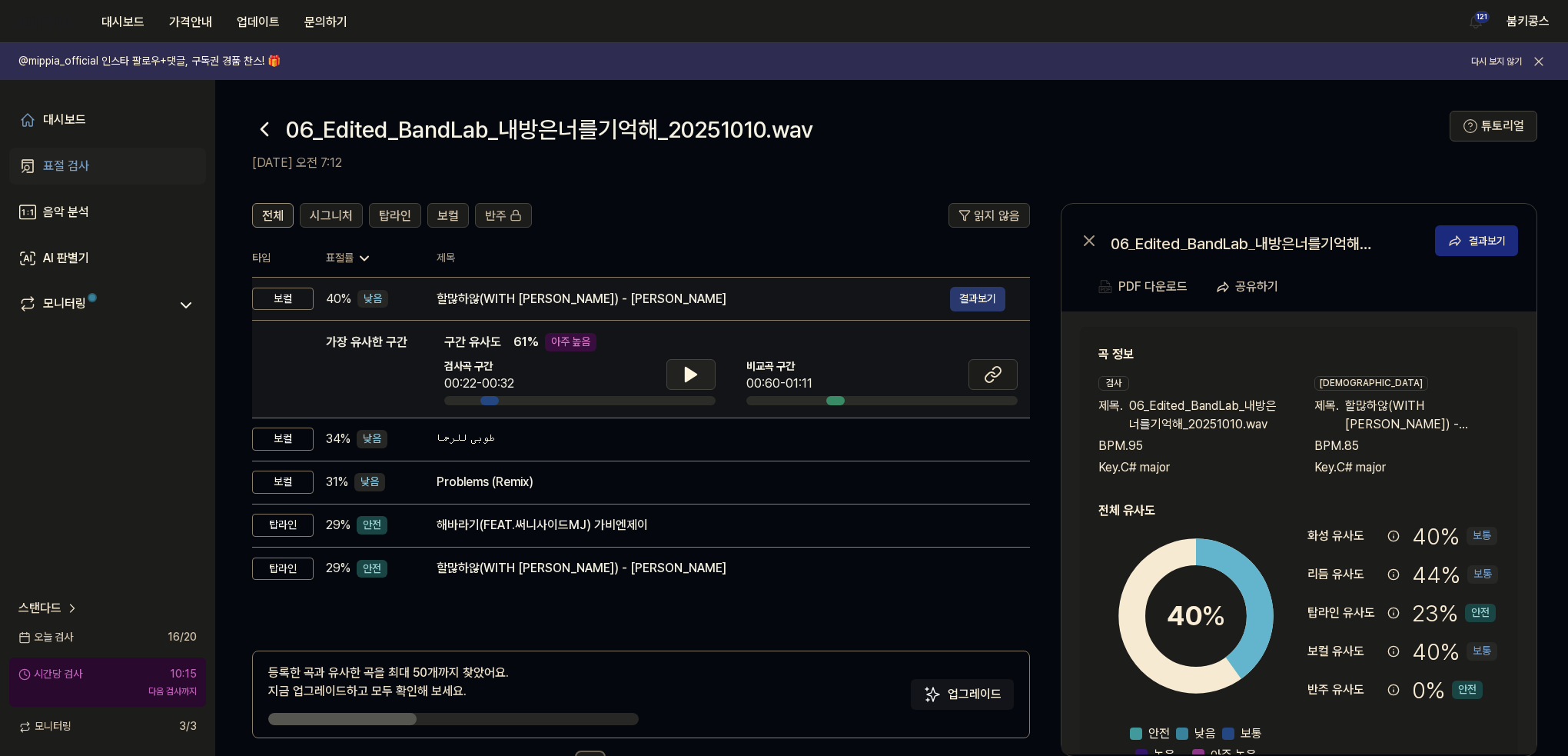
click at [969, 290] on button "결과보기" at bounding box center [977, 299] width 55 height 24
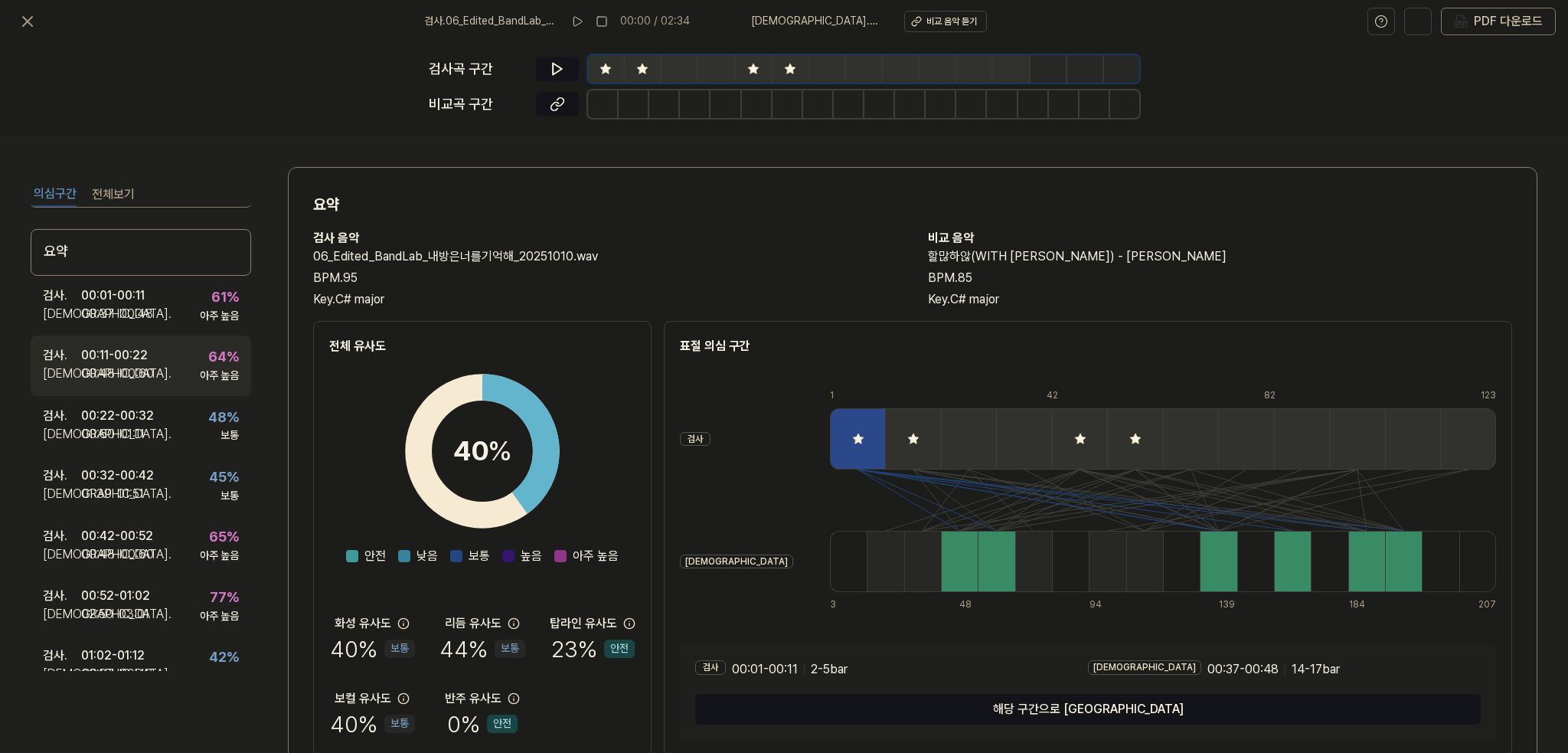
click at [161, 376] on div "검사 . 00:11 - 00:22 비교 . 00:48 - 00:60 64 % 아주 높음" at bounding box center [141, 365] width 220 height 60
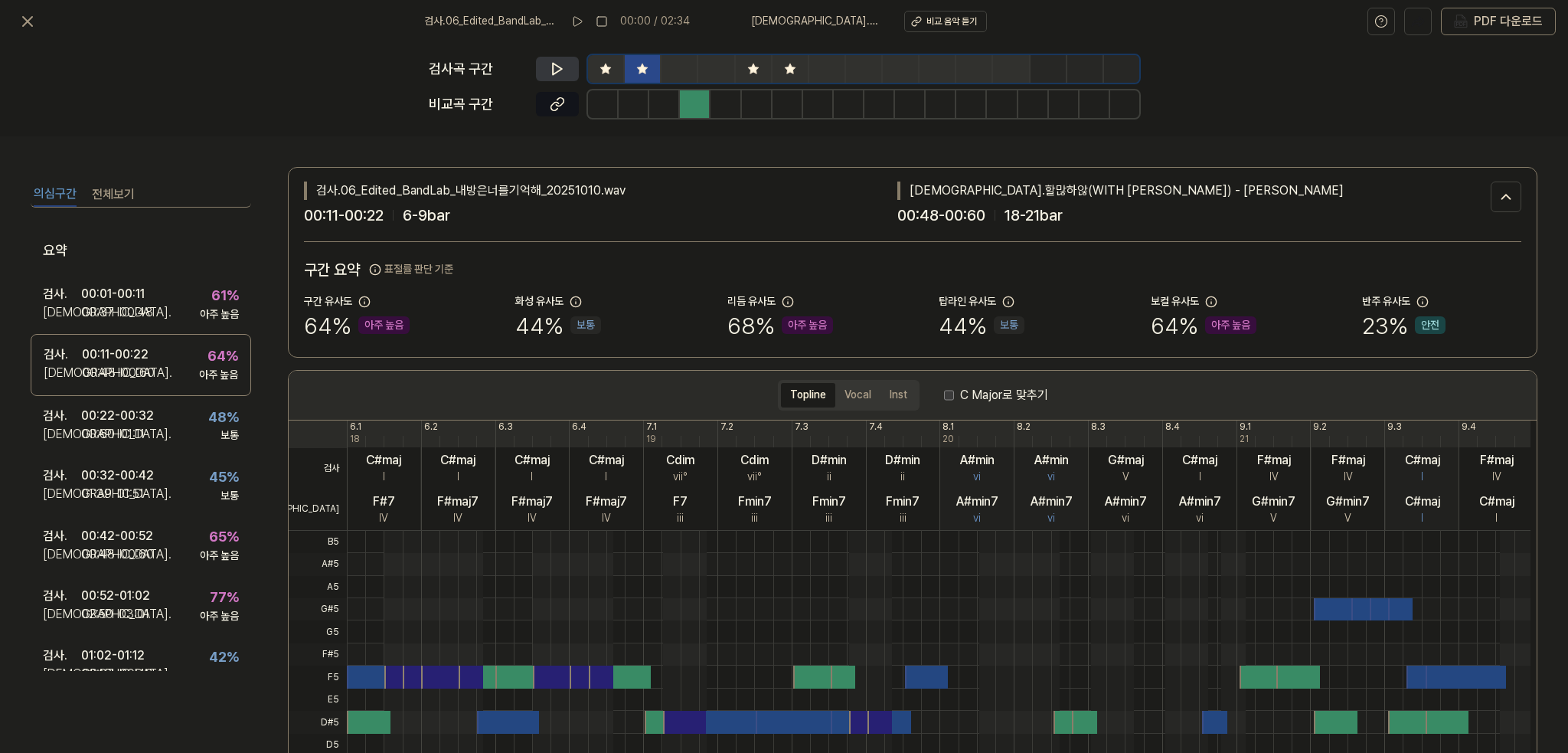
click at [543, 71] on button at bounding box center [557, 69] width 42 height 24
click at [564, 69] on icon at bounding box center [557, 69] width 15 height 15
click at [573, 111] on button at bounding box center [557, 103] width 42 height 24
click at [165, 595] on div "검사 . 00:52 - 01:02 비교 . 02:50 - 03:01 77 % 아주 높음" at bounding box center [141, 605] width 220 height 60
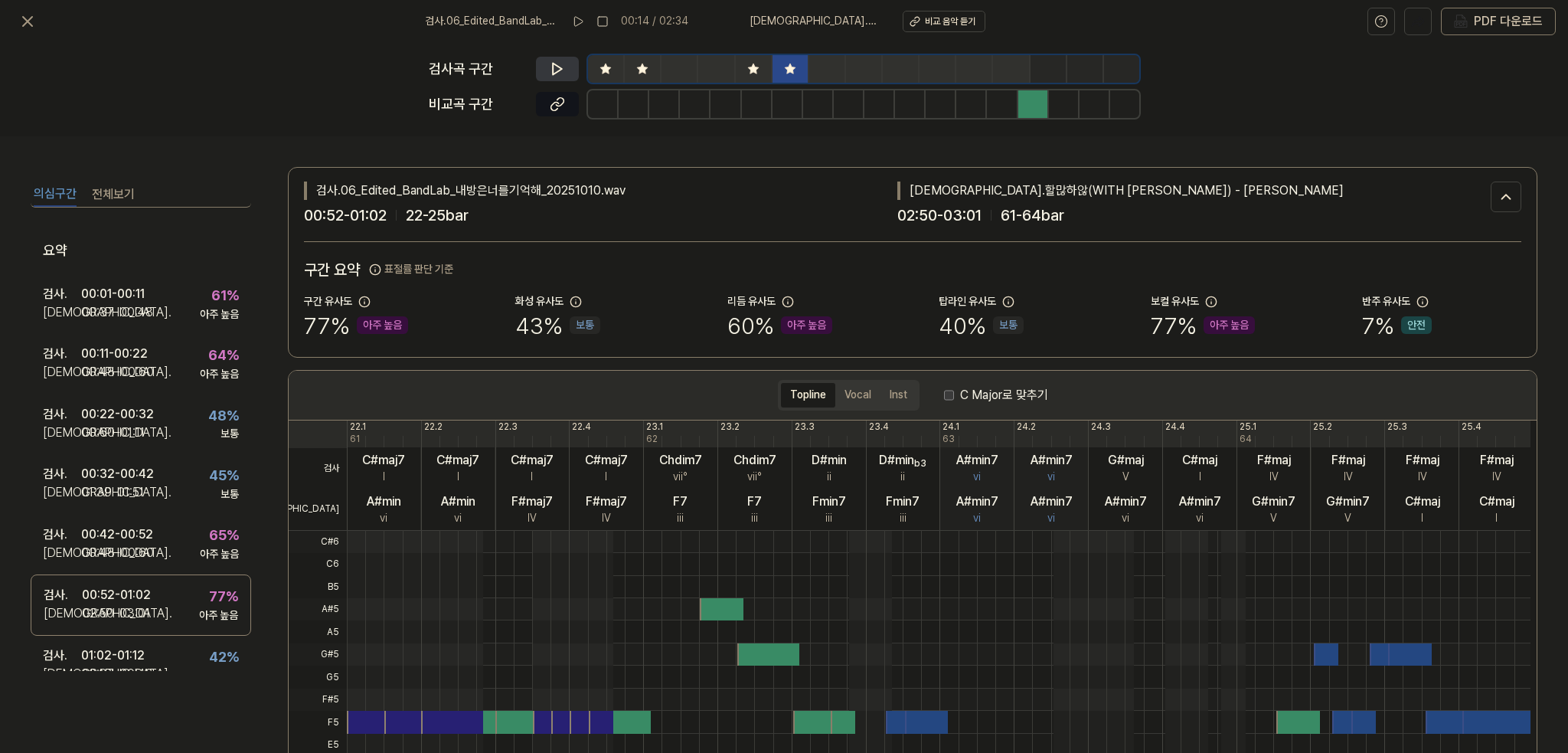
click at [551, 71] on icon at bounding box center [557, 69] width 15 height 15
click at [564, 62] on icon at bounding box center [557, 69] width 15 height 15
click at [559, 97] on icon at bounding box center [557, 104] width 15 height 15
click at [127, 192] on button "전체보기" at bounding box center [113, 194] width 42 height 24
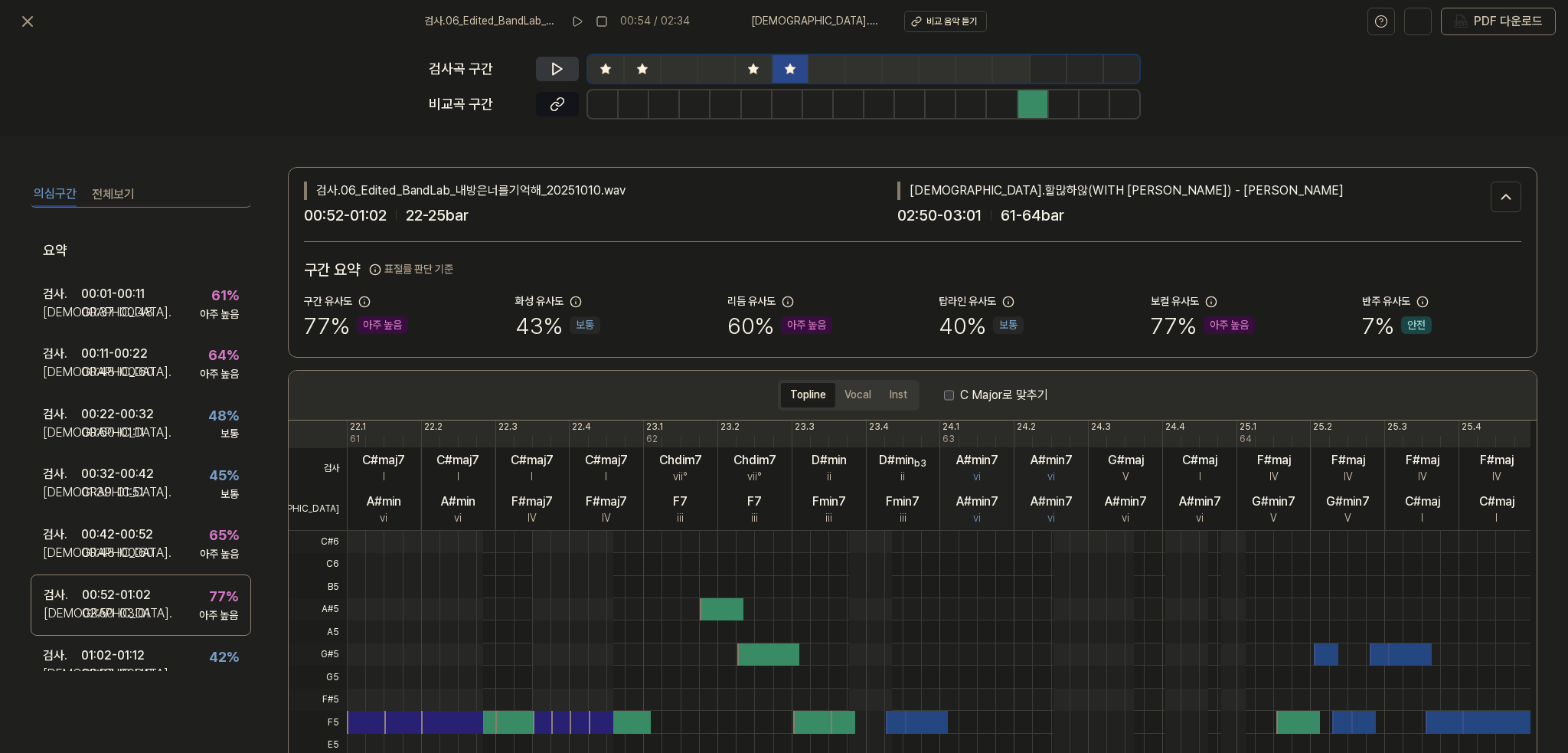
click at [68, 188] on button "의심구간" at bounding box center [55, 194] width 42 height 24
click at [35, 16] on icon at bounding box center [27, 21] width 18 height 18
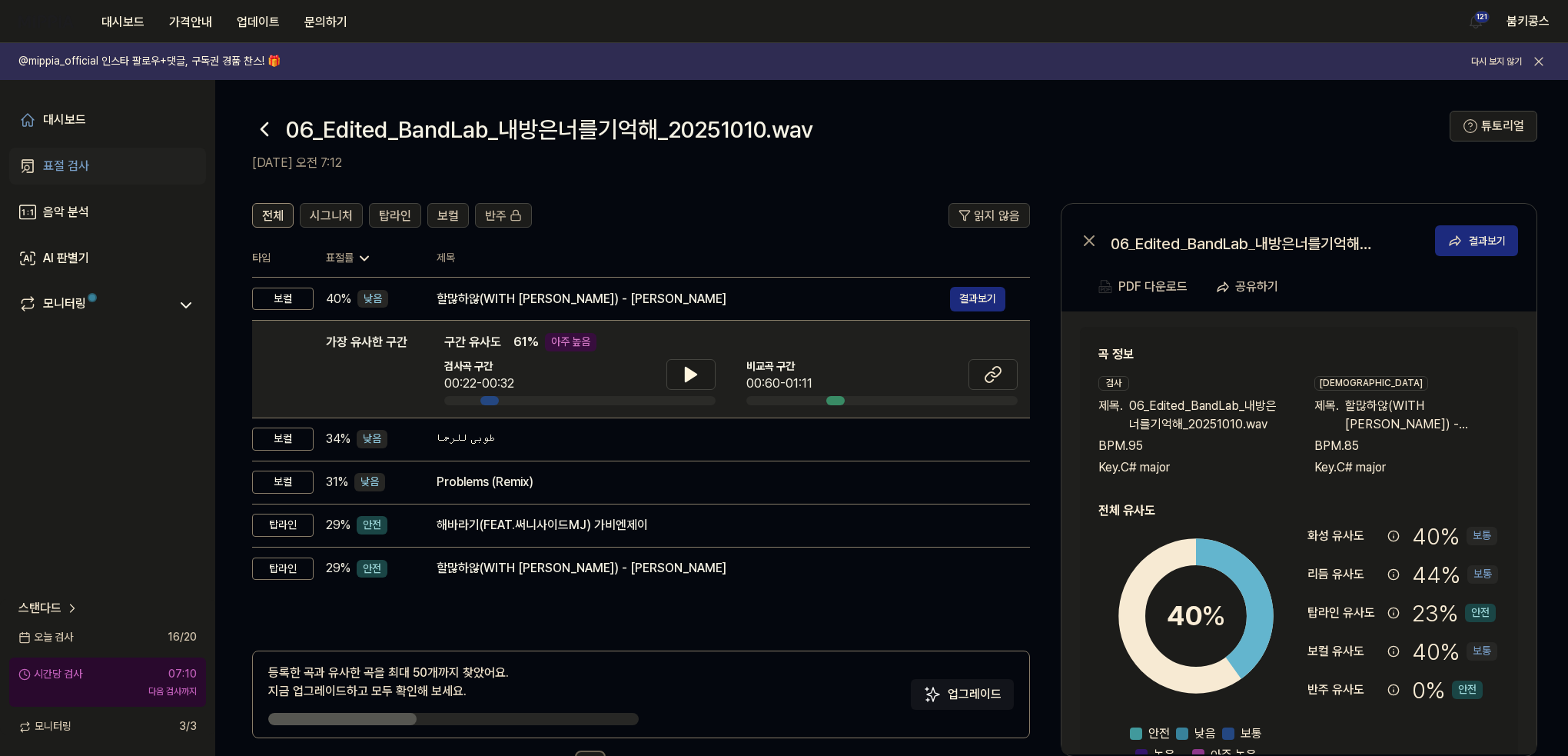
click at [265, 132] on icon at bounding box center [265, 129] width 6 height 13
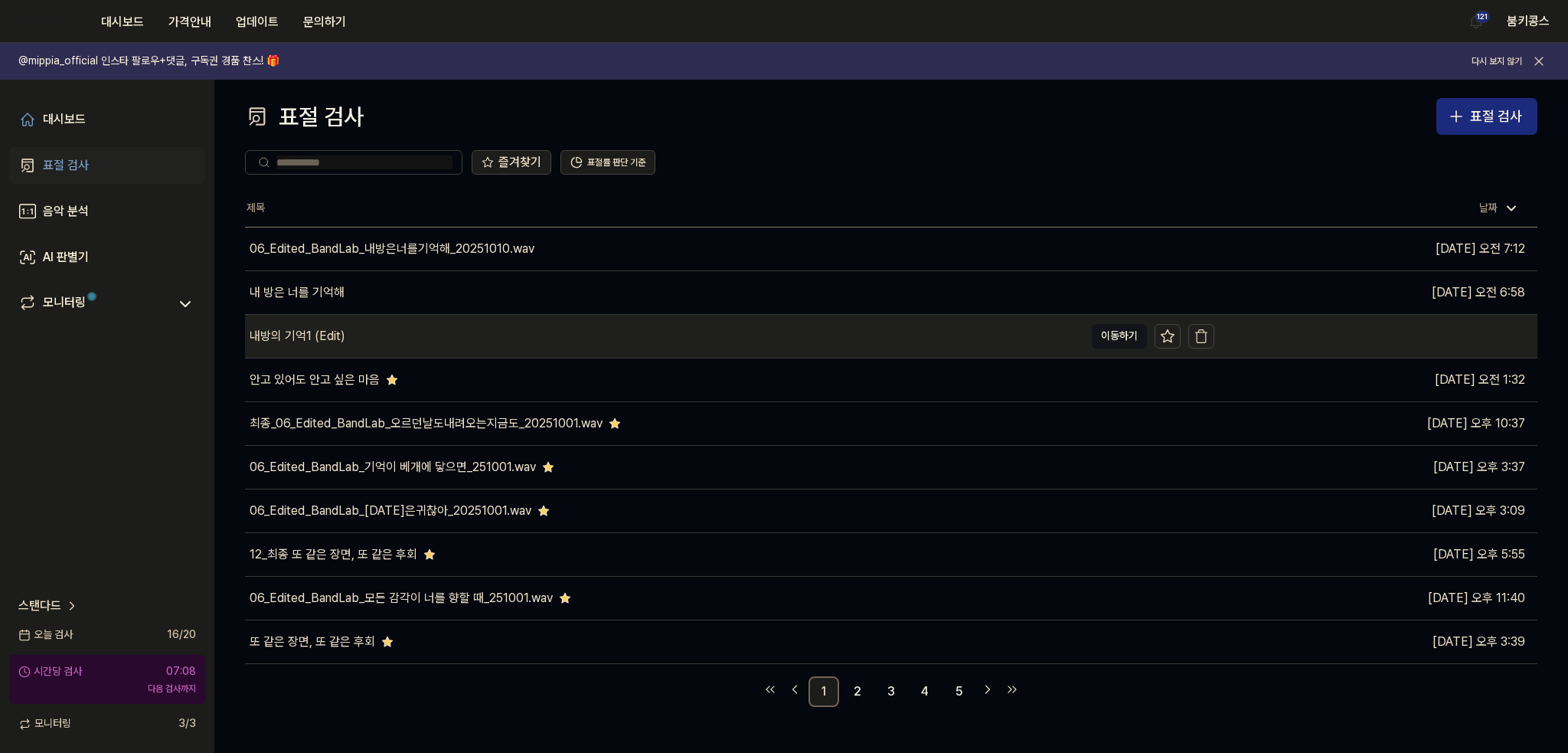
click at [584, 332] on div "내방의 기억1 (Edit)" at bounding box center [664, 336] width 839 height 42
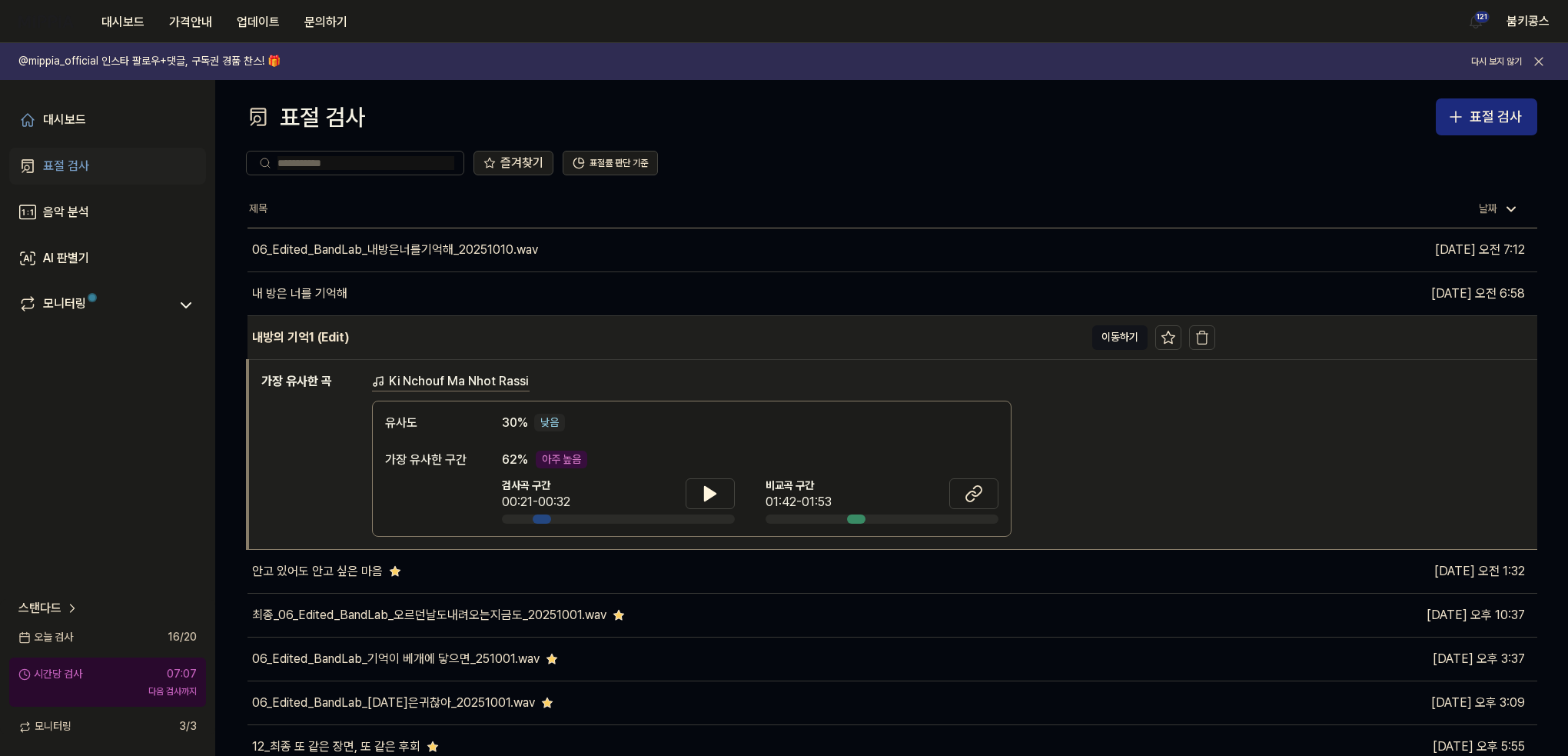
click at [586, 333] on div "내방의 기억1 (Edit)" at bounding box center [666, 337] width 837 height 43
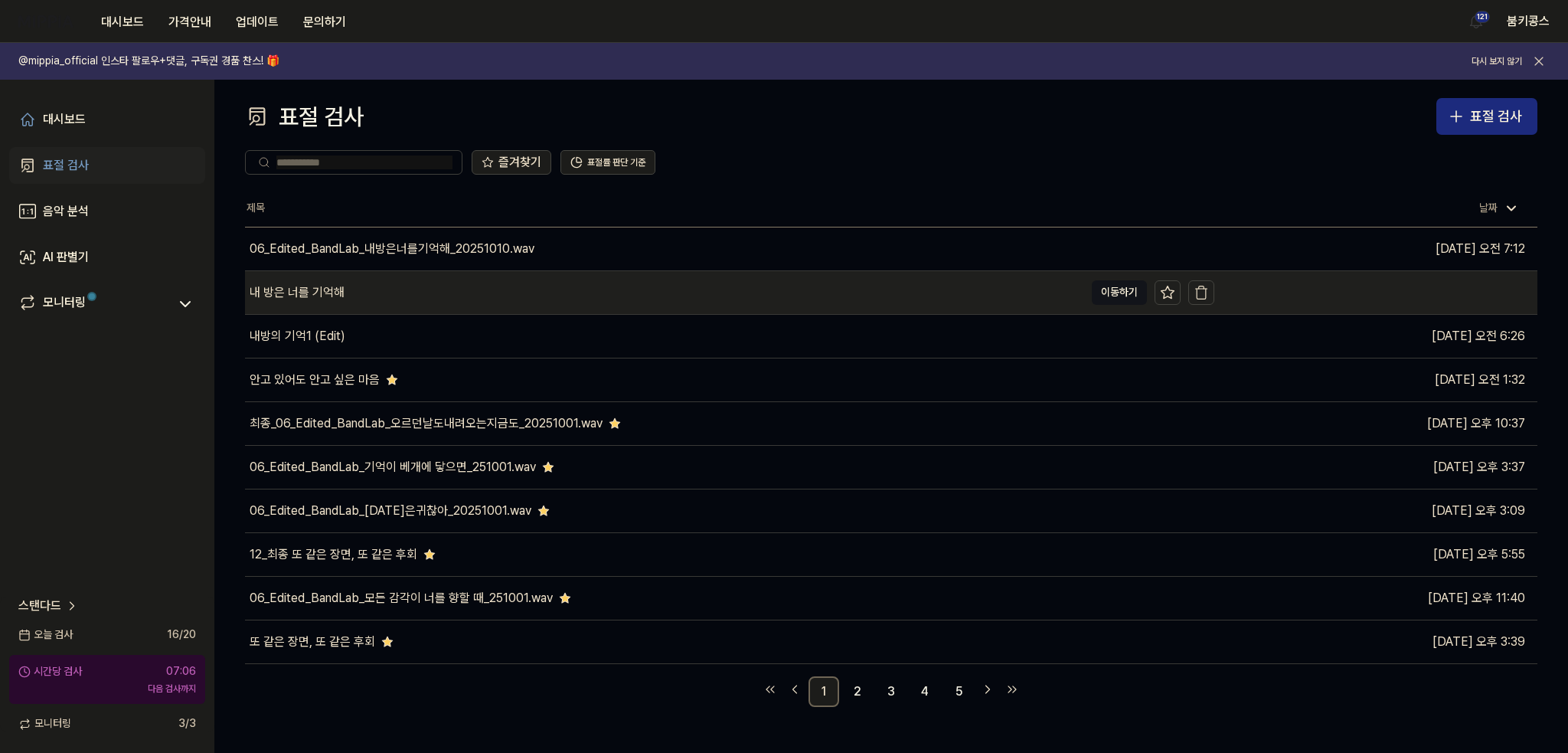
click at [556, 296] on div "내 방은 너를 기억해" at bounding box center [664, 293] width 839 height 42
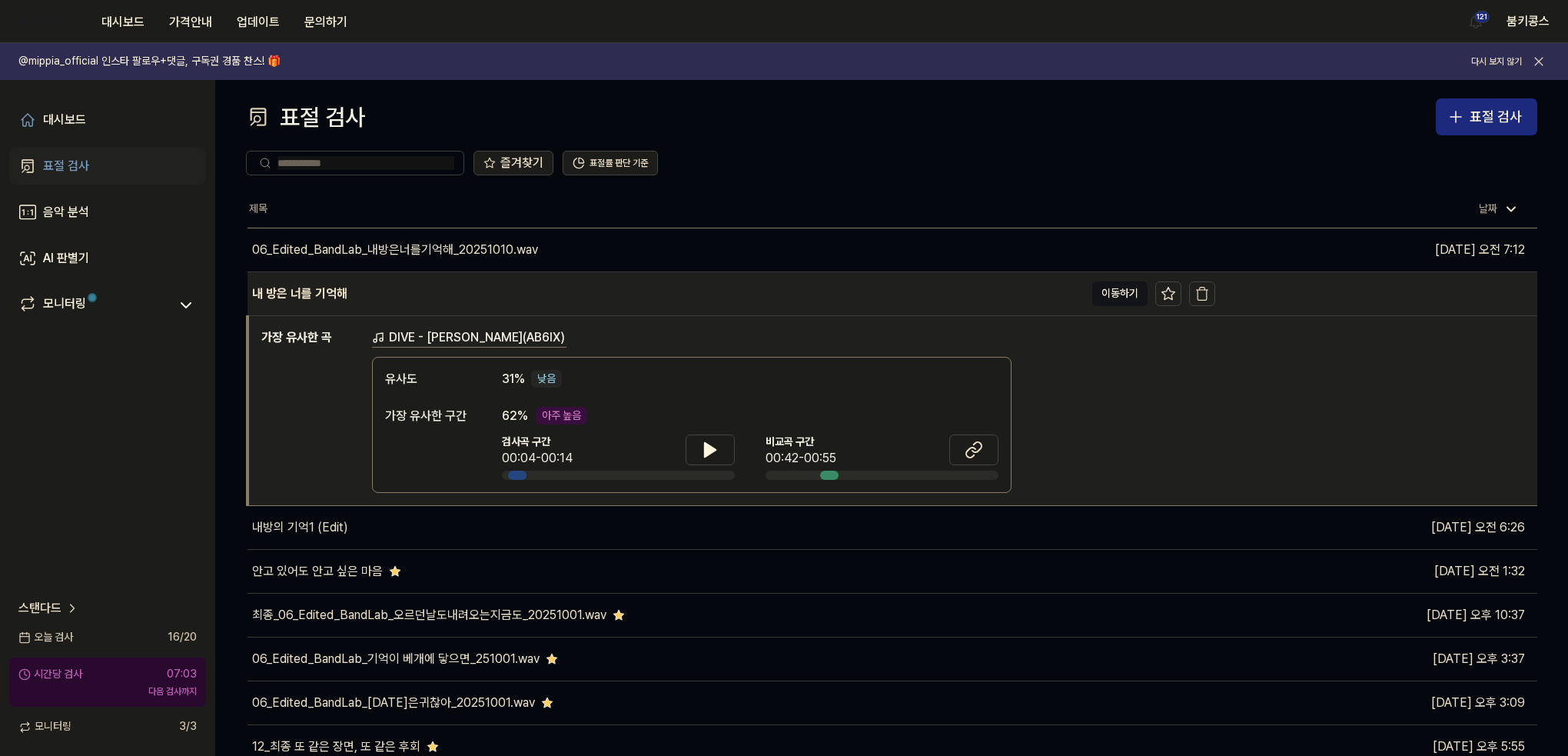
click at [558, 298] on div "내 방은 너를 기억해" at bounding box center [666, 294] width 837 height 43
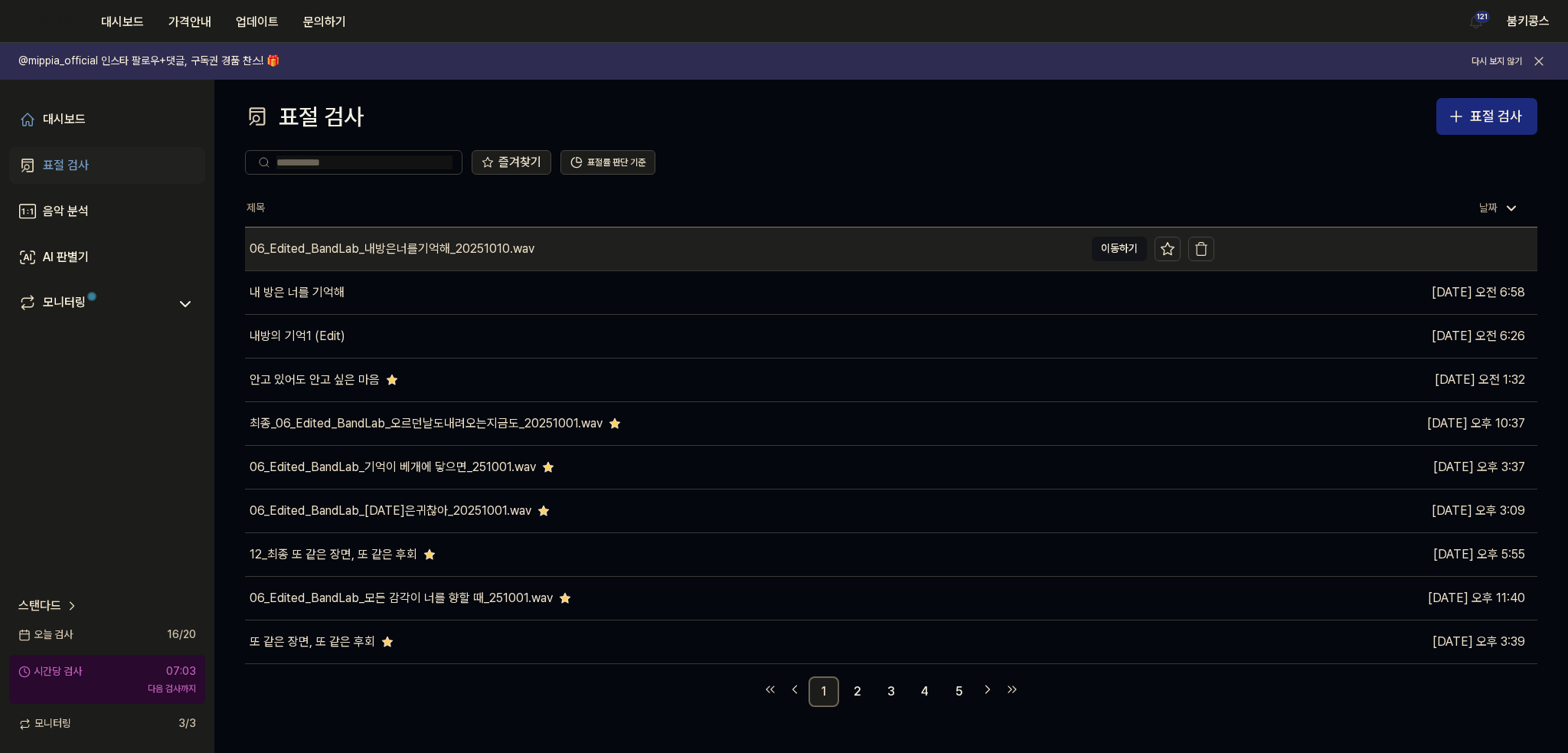
click at [531, 247] on div "06_Edited_BandLab_내방은너를기억해_20251010.wav" at bounding box center [392, 248] width 285 height 18
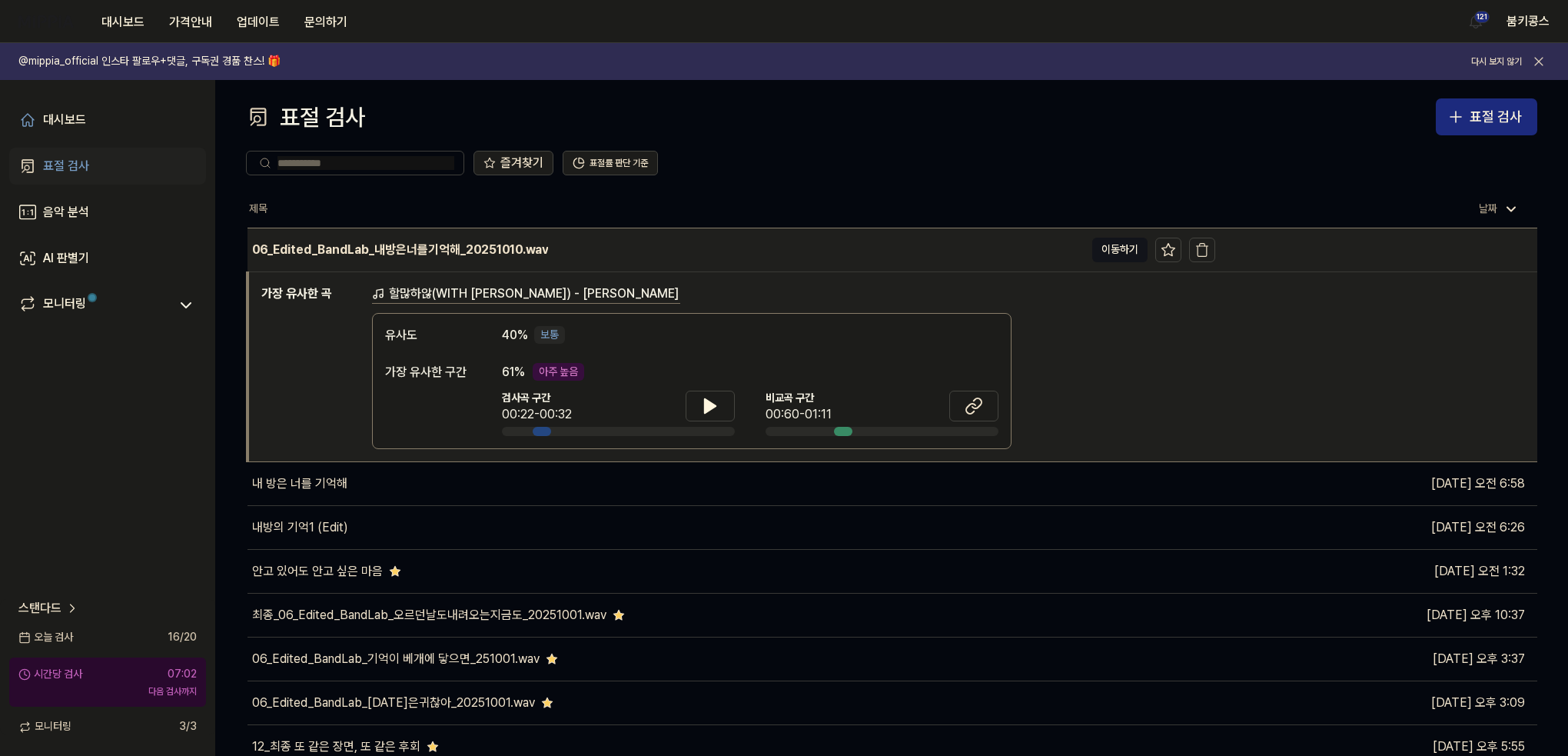
click at [560, 251] on div "06_Edited_BandLab_내방은너를기억해_20251010.wav" at bounding box center [666, 250] width 837 height 43
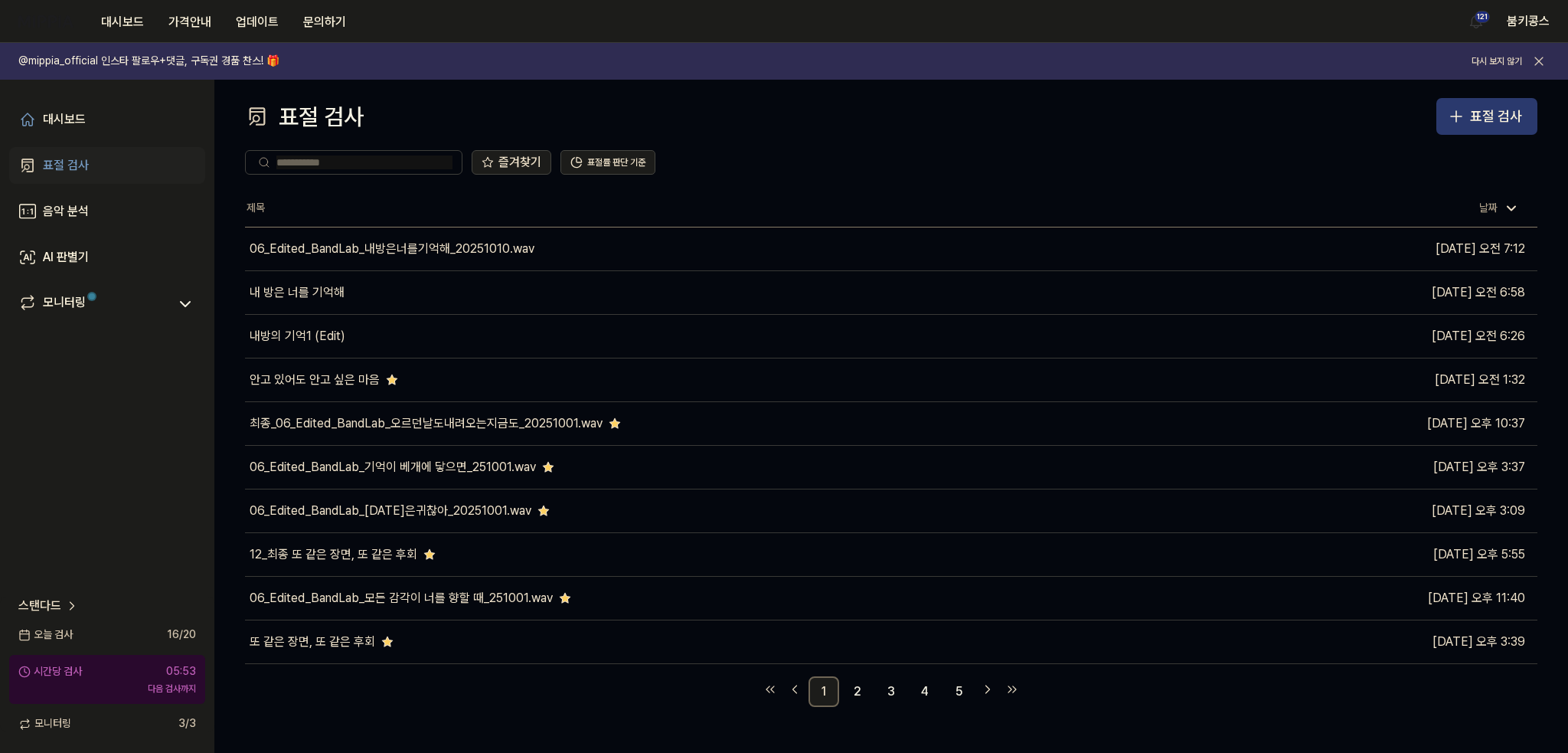
click at [1494, 121] on div "표절 검사" at bounding box center [1497, 116] width 52 height 22
click at [1468, 116] on button "표절 검사" at bounding box center [1487, 117] width 101 height 37
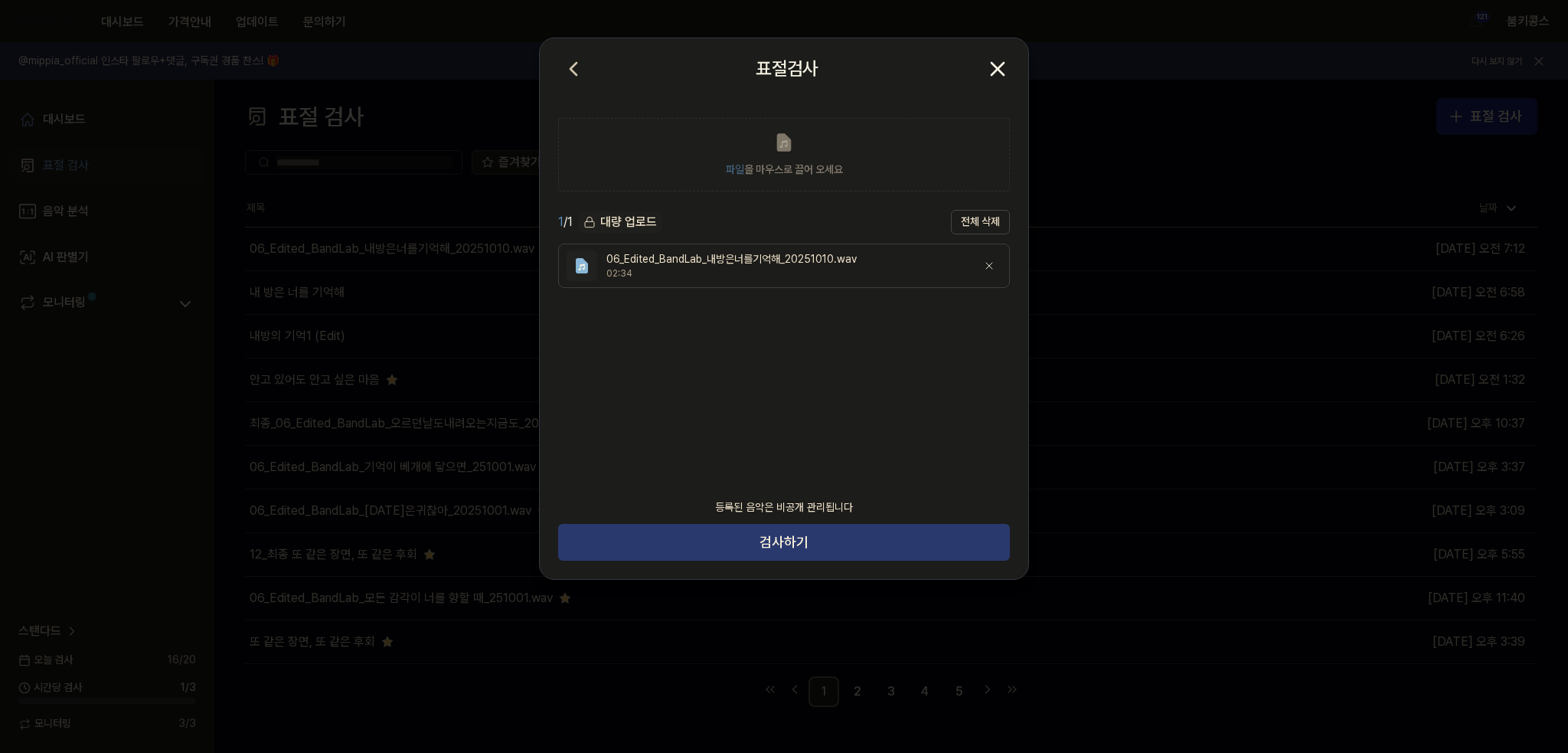
click at [781, 547] on button "검사하기" at bounding box center [784, 542] width 452 height 37
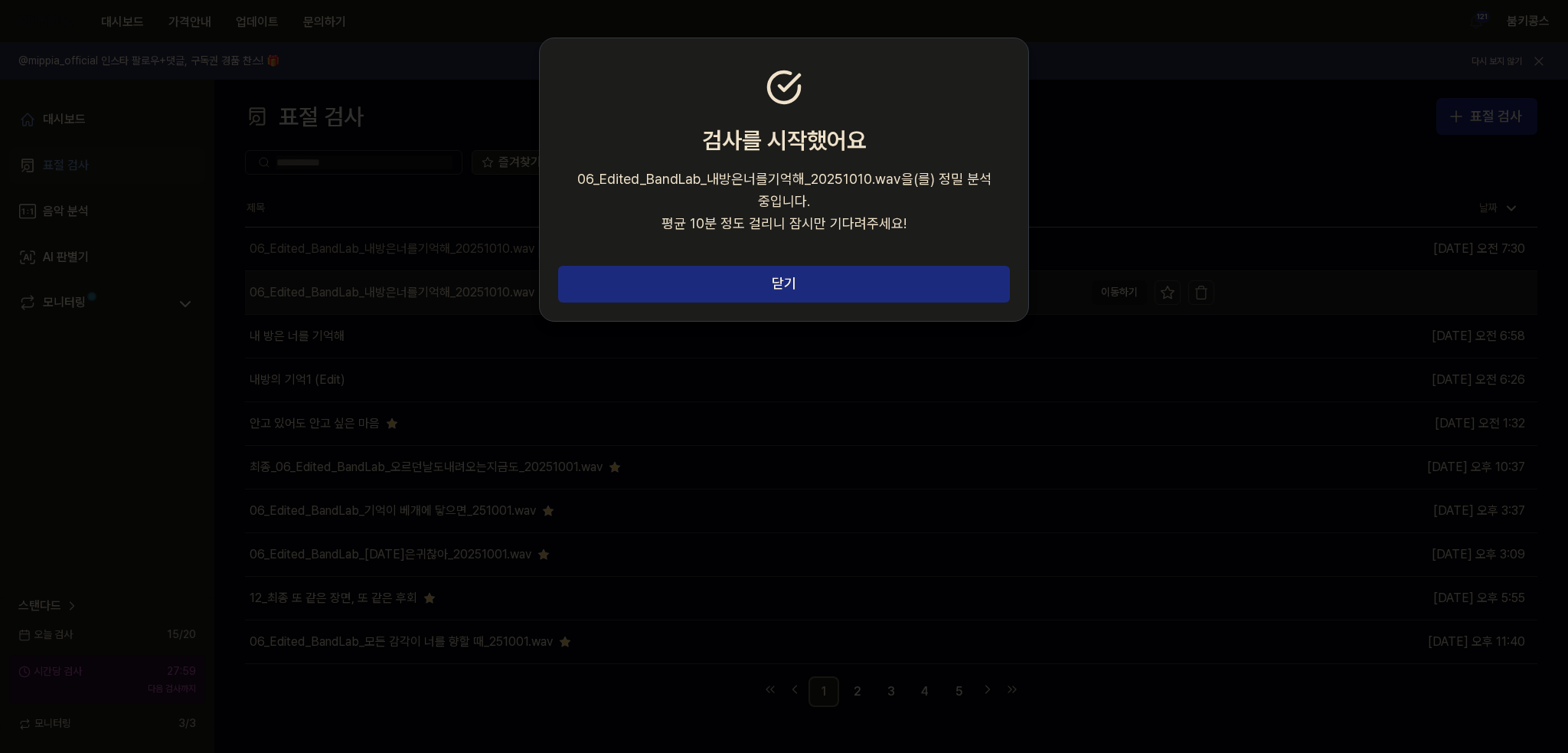
click at [916, 290] on button "닫기" at bounding box center [784, 284] width 452 height 37
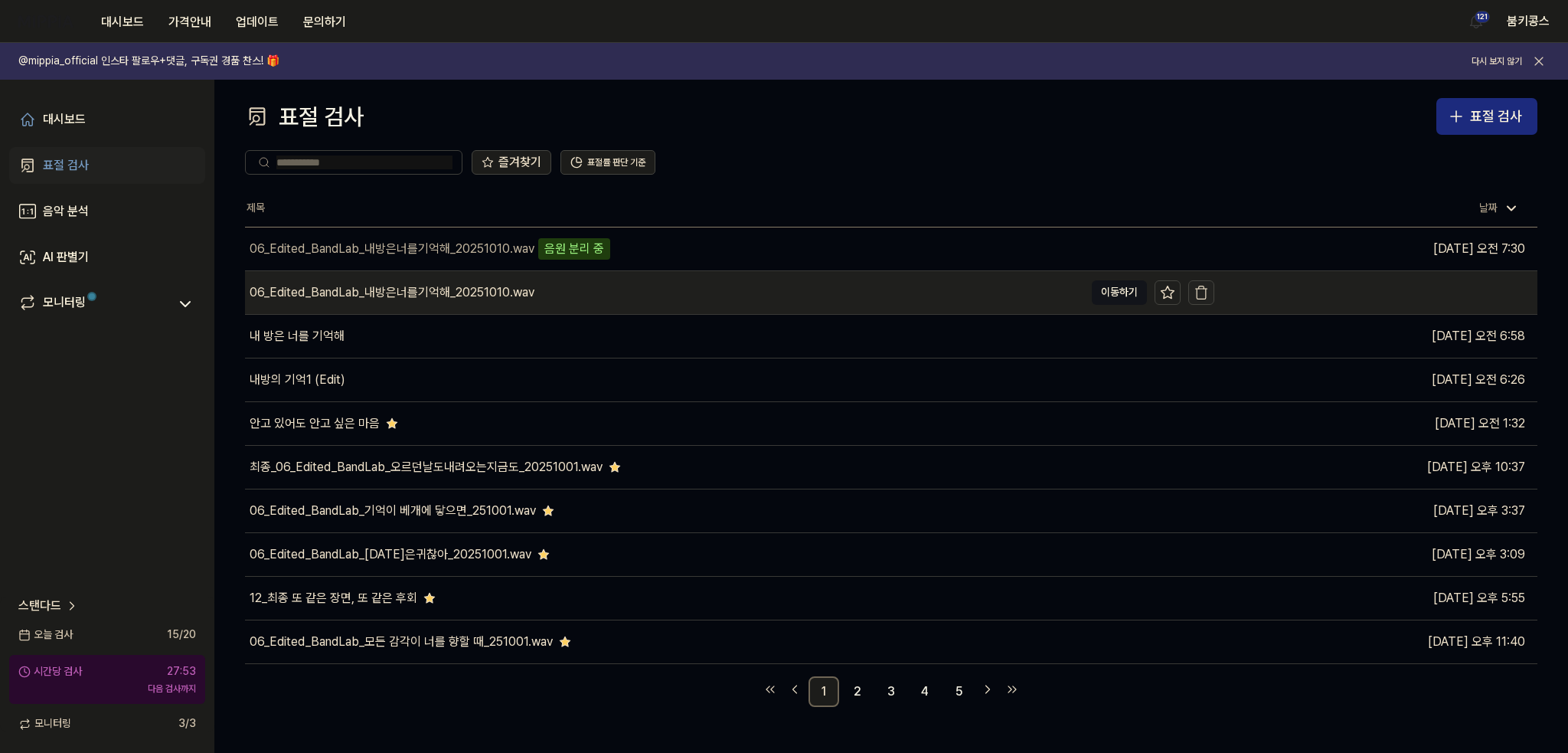
click at [1203, 289] on icon "button" at bounding box center [1202, 289] width 12 height 0
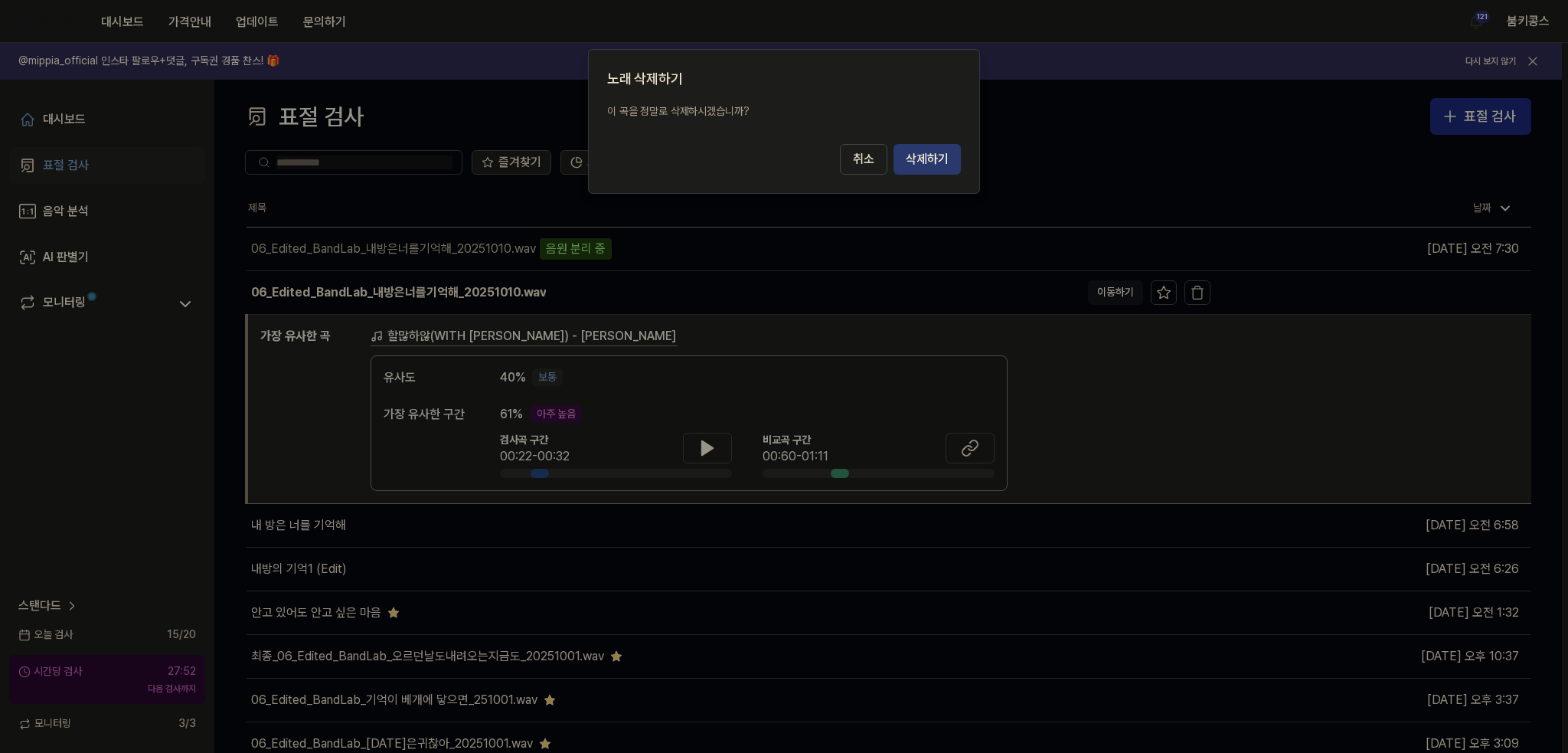
click at [922, 158] on button "삭제하기" at bounding box center [928, 159] width 68 height 31
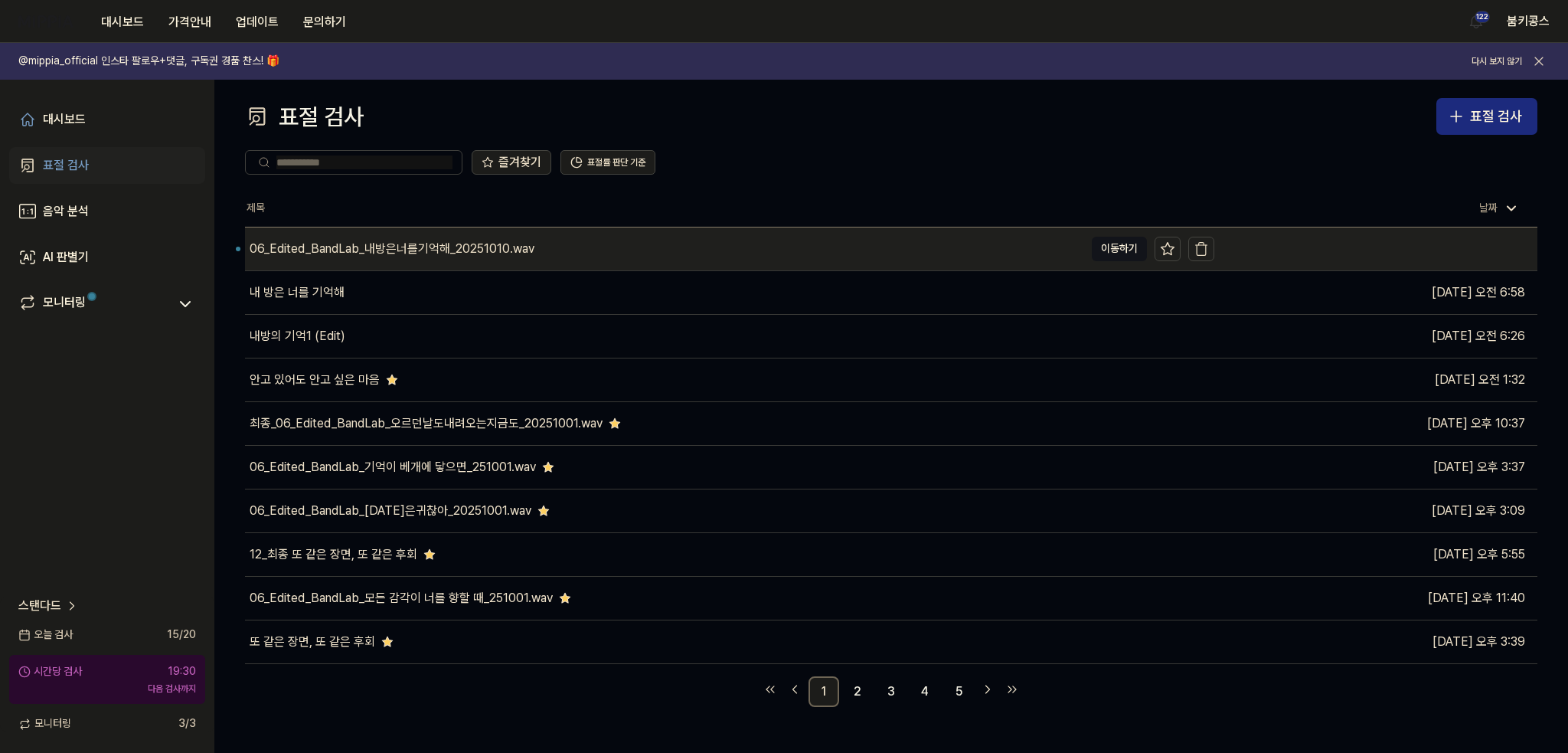
click at [799, 239] on div "06_Edited_BandLab_내방은너를기억해_20251010.wav" at bounding box center [664, 249] width 839 height 42
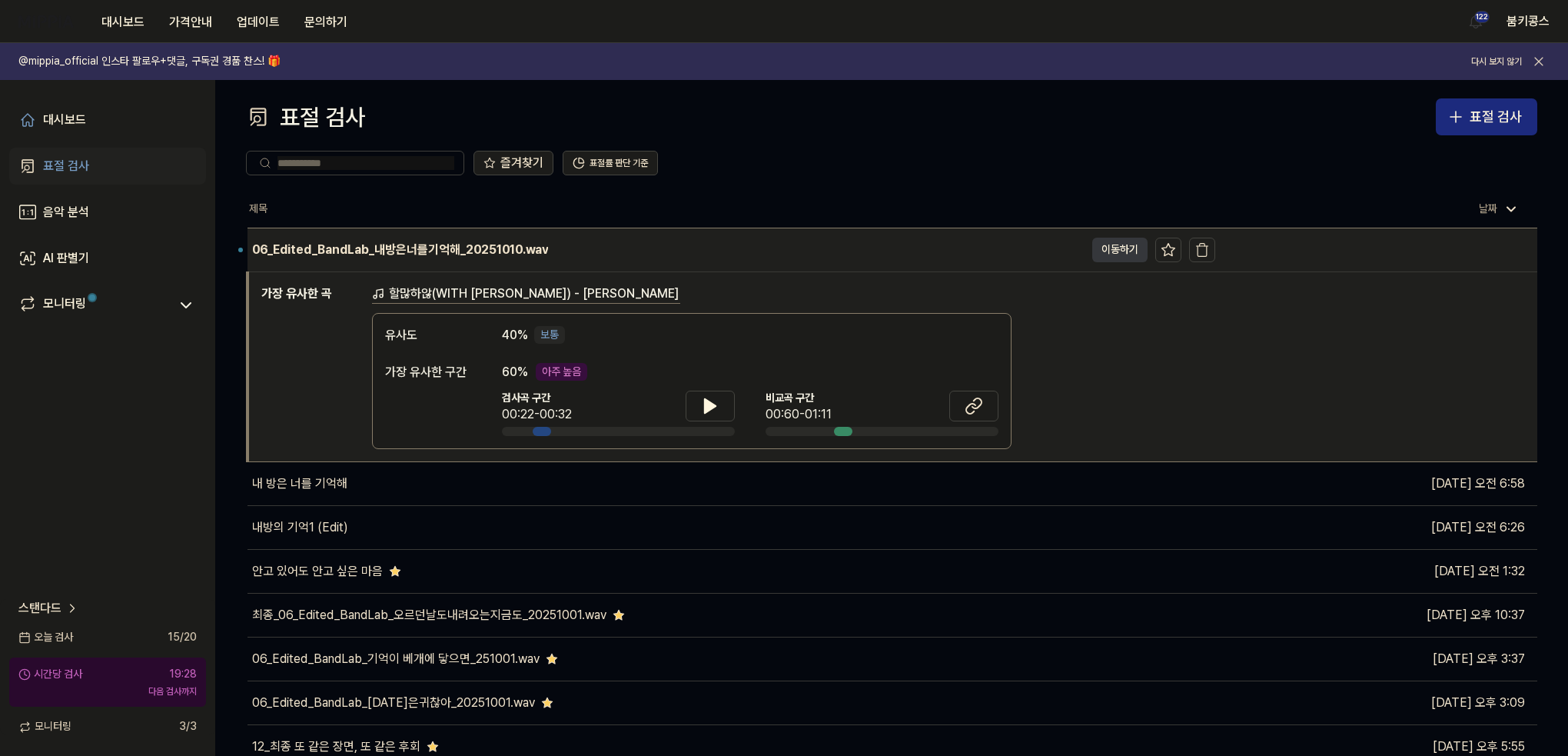
click at [1125, 251] on button "이동하기" at bounding box center [1119, 249] width 55 height 24
